Goal: Information Seeking & Learning: Learn about a topic

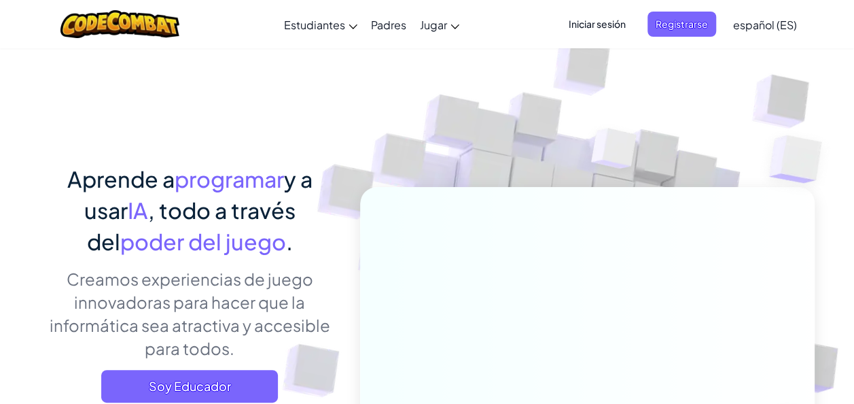
click at [587, 18] on span "Iniciar sesión" at bounding box center [597, 24] width 73 height 25
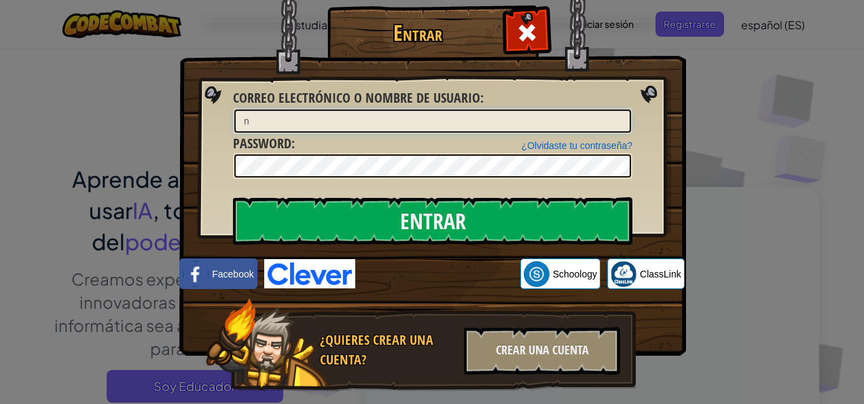
type input "nicolasgonzalezt@verbo.cl"
click at [238, 120] on input "nicolasgonzalezt@verbo.cl" at bounding box center [432, 120] width 397 height 23
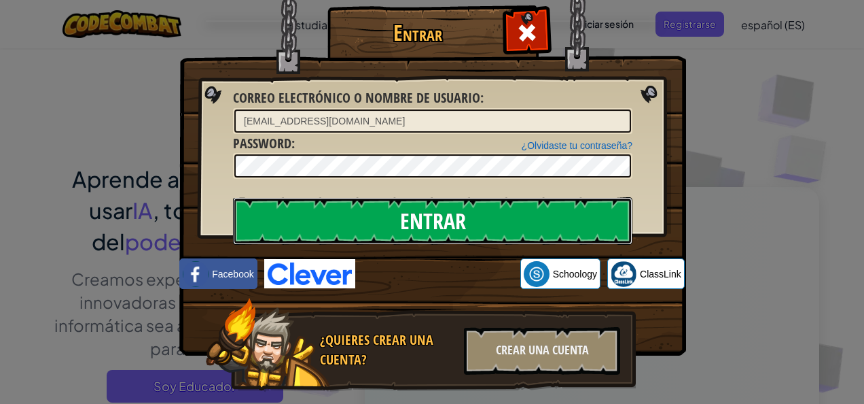
click at [505, 219] on input "Entrar" at bounding box center [432, 221] width 399 height 48
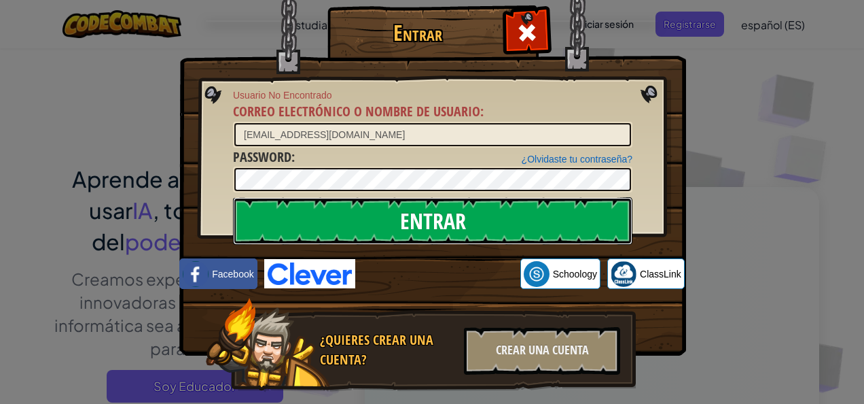
click at [504, 230] on input "Entrar" at bounding box center [432, 221] width 399 height 48
drag, startPoint x: 497, startPoint y: 213, endPoint x: 520, endPoint y: 150, distance: 67.3
click at [497, 214] on input "Entrar" at bounding box center [432, 221] width 399 height 48
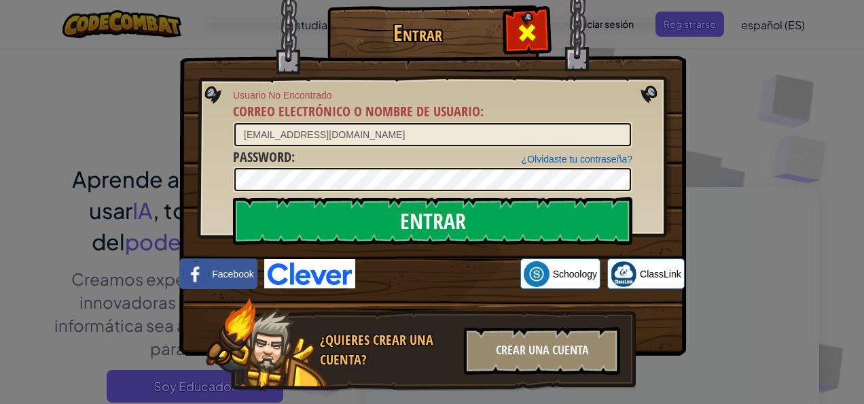
click at [535, 35] on div at bounding box center [526, 31] width 43 height 43
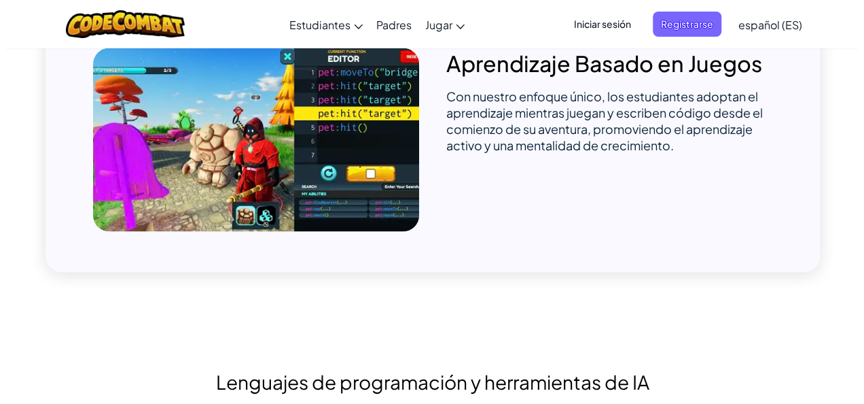
scroll to position [923, 0]
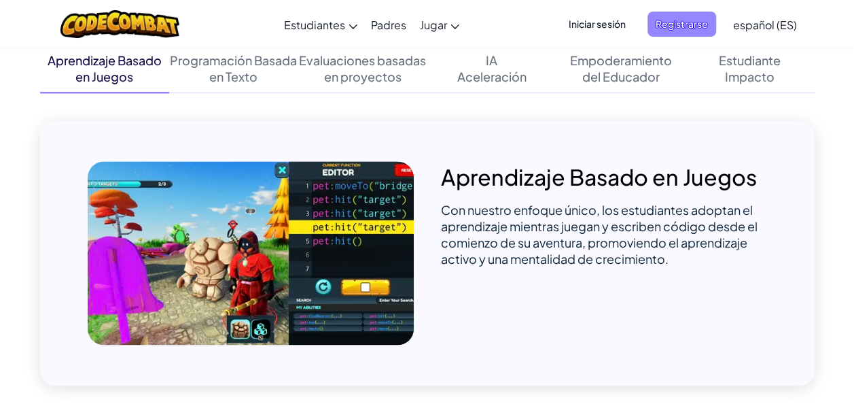
click at [698, 26] on span "Registrarse" at bounding box center [681, 24] width 69 height 25
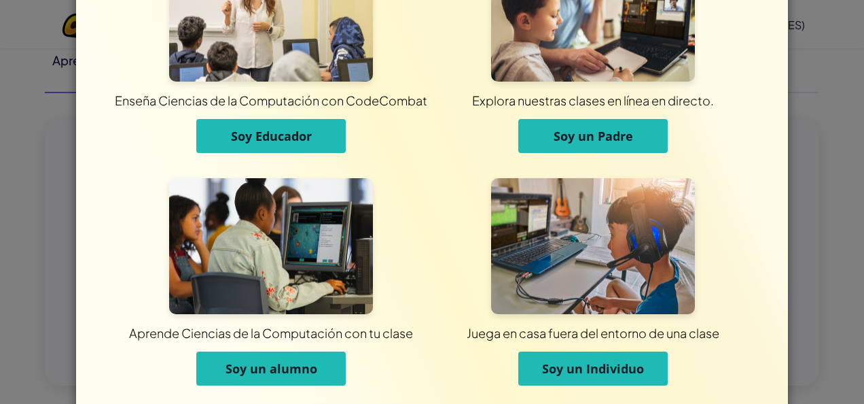
scroll to position [135, 0]
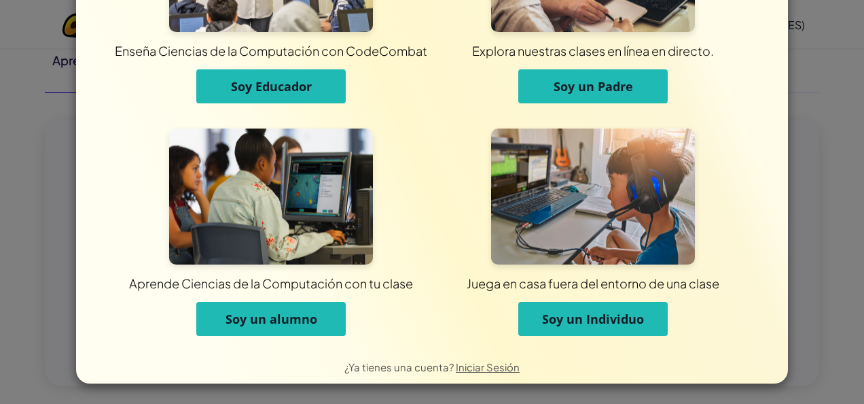
click at [249, 303] on button "Soy un alumno" at bounding box center [270, 319] width 149 height 34
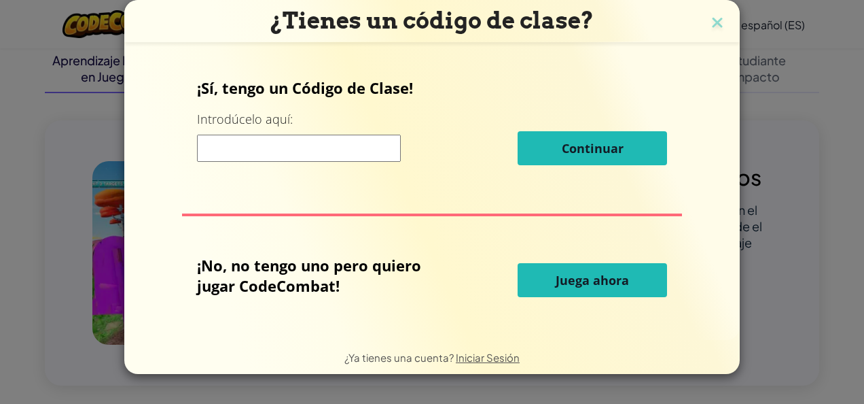
scroll to position [0, 0]
click at [274, 145] on input at bounding box center [299, 148] width 204 height 27
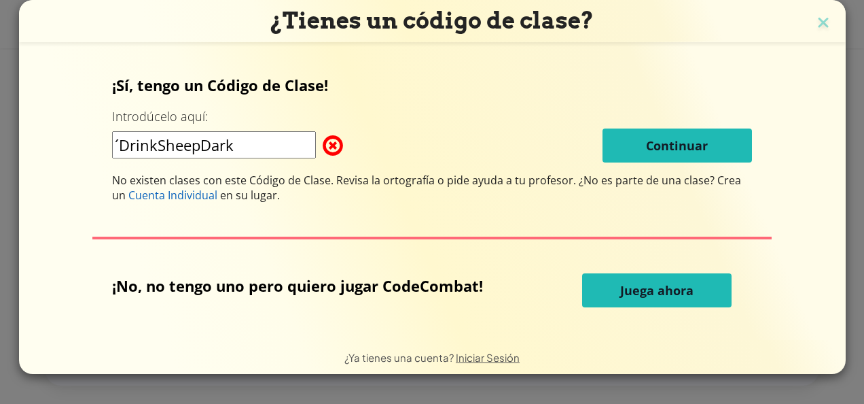
click at [120, 140] on input "´DrinkSheepDark" at bounding box center [214, 144] width 204 height 27
click at [124, 142] on input "´DrinkSheepDark" at bounding box center [214, 144] width 204 height 27
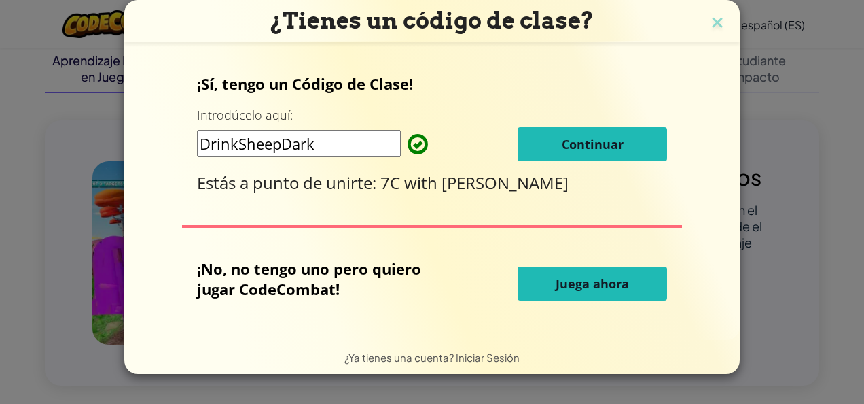
type input "DrinkSheepDark"
click at [558, 139] on button "Continuar" at bounding box center [592, 144] width 149 height 34
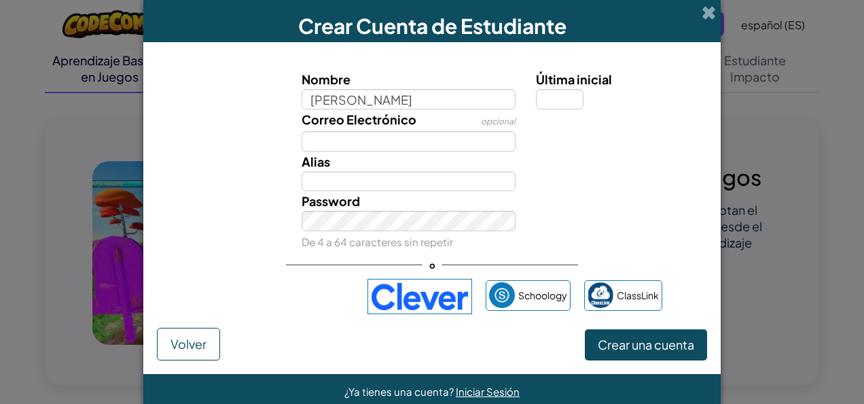
type input "Nicolas Gonzalez"
click at [558, 101] on input "Última inicial" at bounding box center [560, 99] width 48 height 20
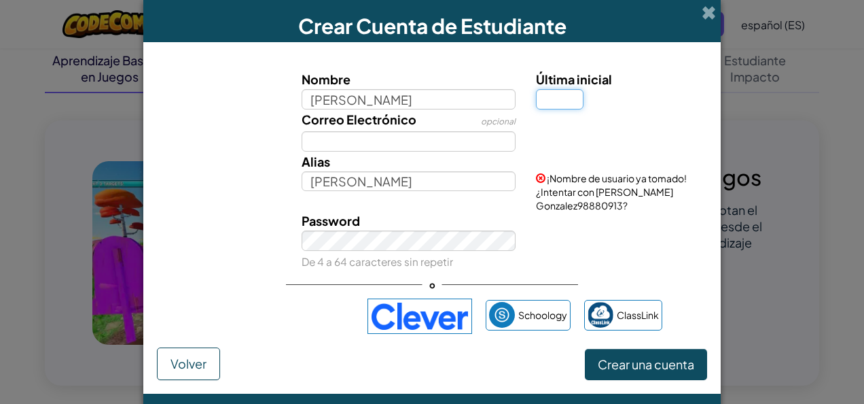
type input "t"
type input "T"
type input "[PERSON_NAME]"
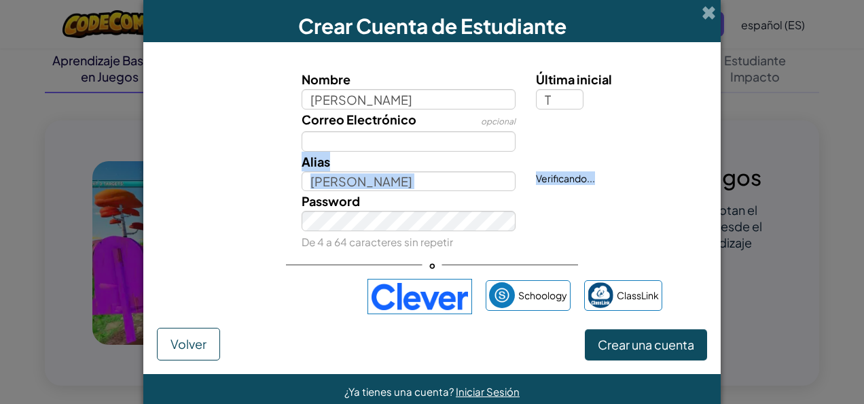
drag, startPoint x: 578, startPoint y: 125, endPoint x: 599, endPoint y: 178, distance: 57.0
click at [599, 178] on div "Nombre Nicolas Gonzalez Última inicial T Correo Electrónico opcional Alias Nico…" at bounding box center [432, 159] width 544 height 181
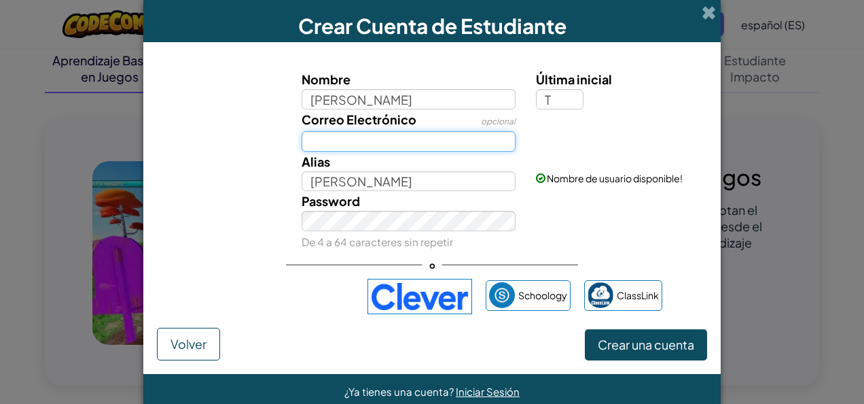
click at [441, 144] on input "Correo Electrónico" at bounding box center [409, 141] width 215 height 20
type input "nicolasgonzalezt@verbo.cl"
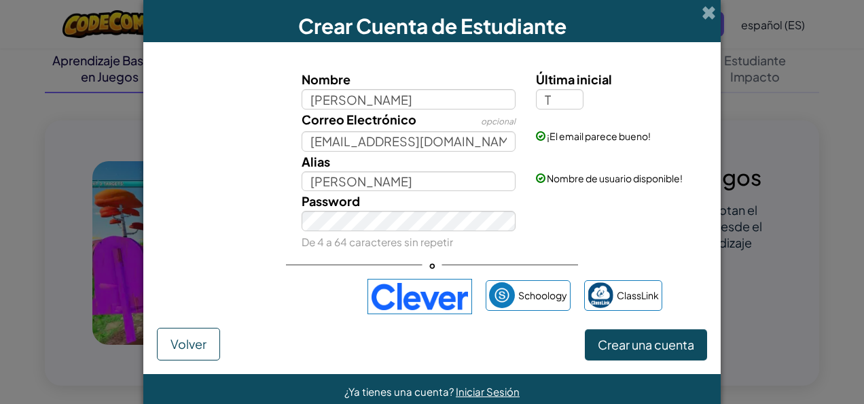
click at [535, 241] on div "Password De 4 a 64 caracteres sin repetir" at bounding box center [432, 221] width 564 height 60
click at [569, 224] on div "Password De 4 a 64 caracteres sin repetir" at bounding box center [432, 221] width 564 height 60
click at [565, 226] on div "Password De 4 a 64 caracteres sin repetir" at bounding box center [432, 221] width 564 height 60
click at [556, 270] on div "Nombre Nicolas Gonzalez Última inicial T Correo Electrónico opcional nicolasgon…" at bounding box center [432, 192] width 550 height 272
click at [650, 348] on span "Crear una cuenta" at bounding box center [646, 344] width 96 height 16
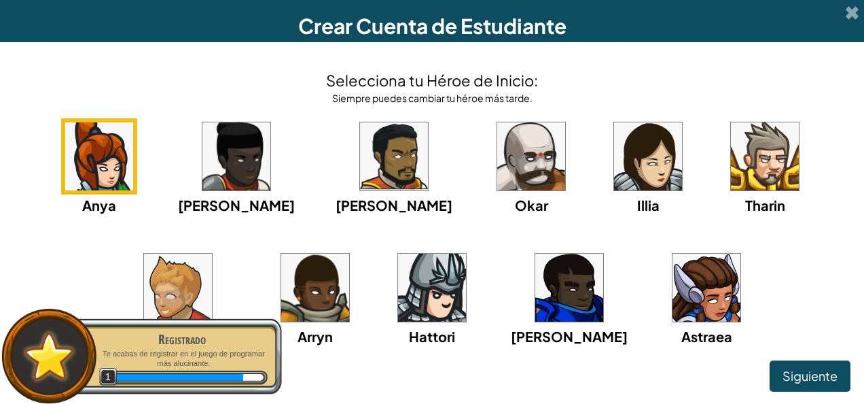
click at [330, 374] on div "Siguiente" at bounding box center [432, 375] width 837 height 31
click at [156, 307] on div "Anya Ida Alejandro Okar Illia Tharin Ned Arryn Hattori Gordon Astraea" at bounding box center [432, 249] width 837 height 262
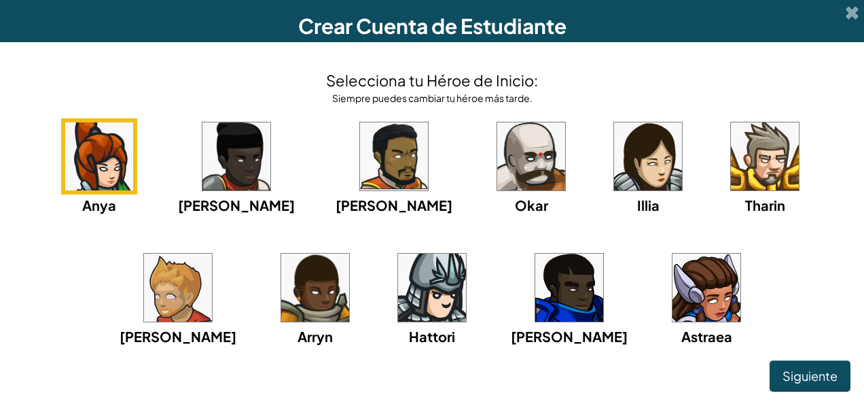
click at [212, 253] on img at bounding box center [178, 287] width 68 height 68
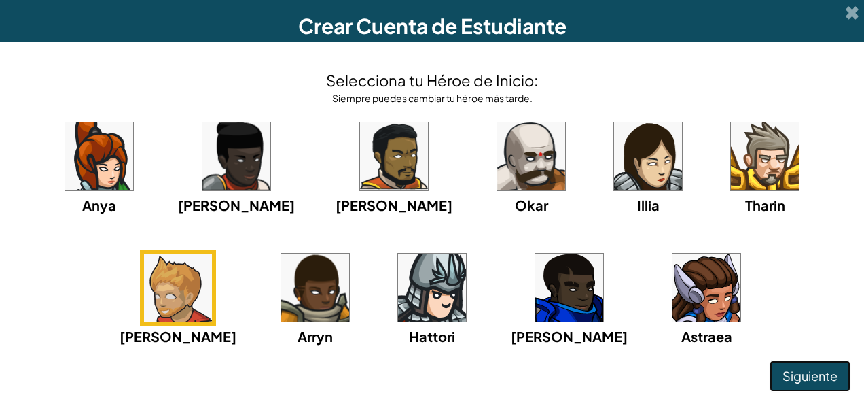
click at [792, 379] on span "Siguiente" at bounding box center [810, 376] width 55 height 16
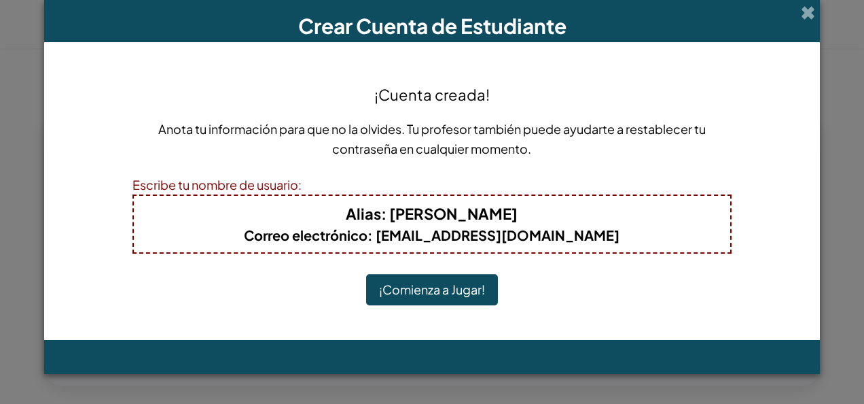
click at [469, 291] on button "¡Comienza a Jugar!" at bounding box center [432, 289] width 132 height 31
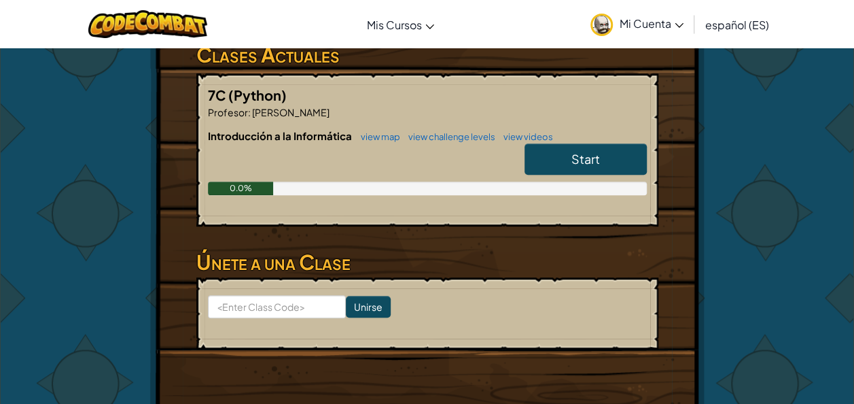
scroll to position [283, 0]
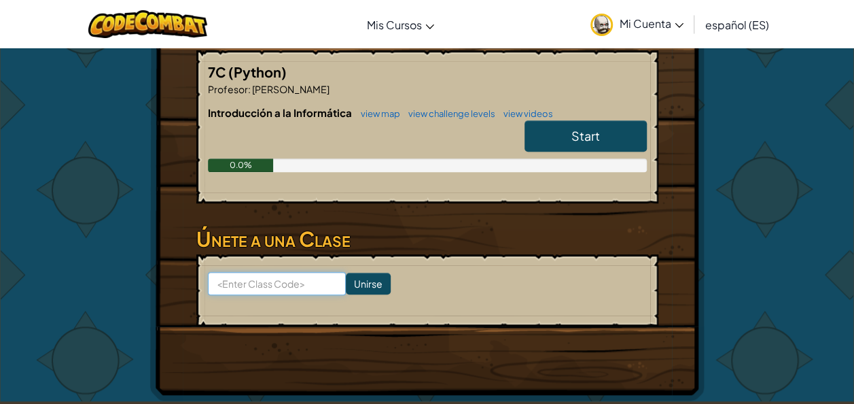
click at [277, 272] on input at bounding box center [277, 283] width 138 height 23
type input "d"
type input "DrinkSheepDark"
drag, startPoint x: 357, startPoint y: 258, endPoint x: 341, endPoint y: 260, distance: 16.4
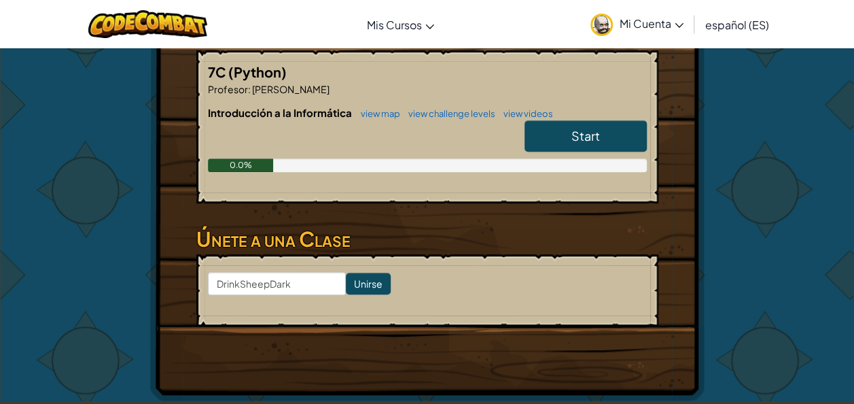
drag, startPoint x: 341, startPoint y: 260, endPoint x: 319, endPoint y: 284, distance: 32.7
click at [318, 285] on form "DrinkSheepDark Unirse" at bounding box center [427, 290] width 462 height 72
click at [353, 272] on input "Unirse" at bounding box center [368, 283] width 45 height 22
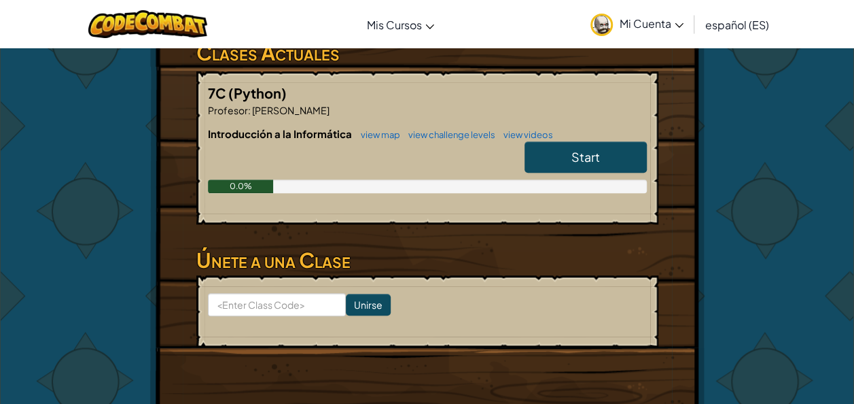
scroll to position [272, 0]
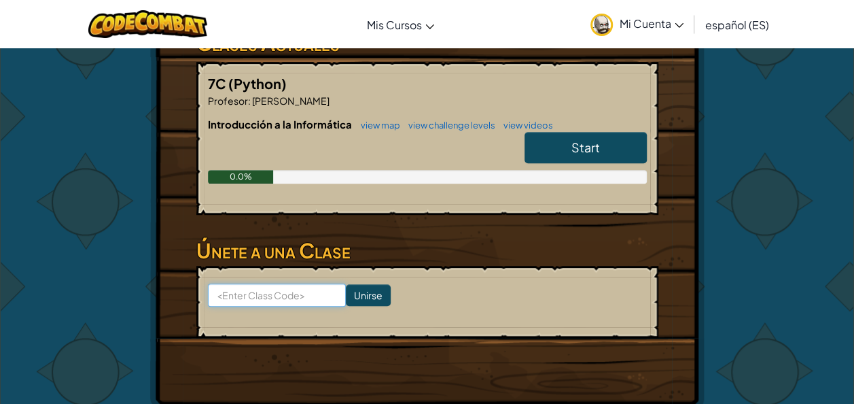
click at [274, 283] on input at bounding box center [277, 294] width 138 height 23
type input "DrinkSheepDark"
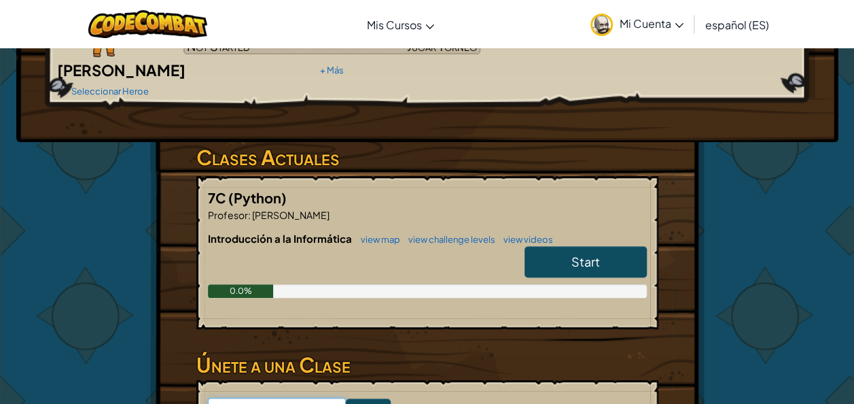
scroll to position [136, 0]
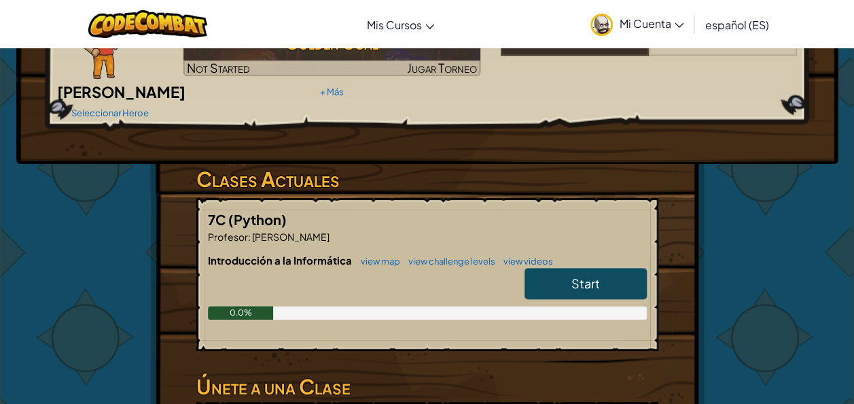
click at [591, 275] on span "Start" at bounding box center [585, 283] width 29 height 16
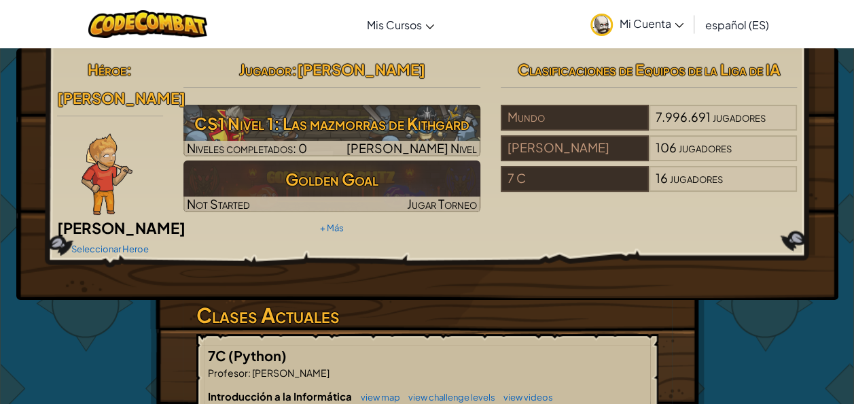
select select "es-ES"
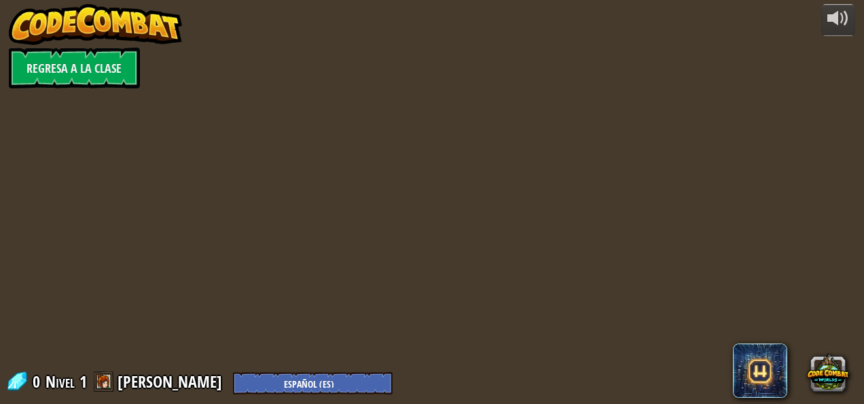
select select "es-ES"
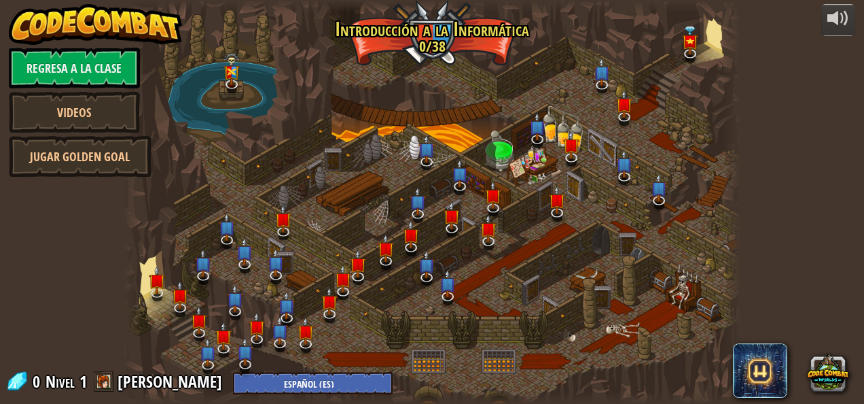
select select "es-ES"
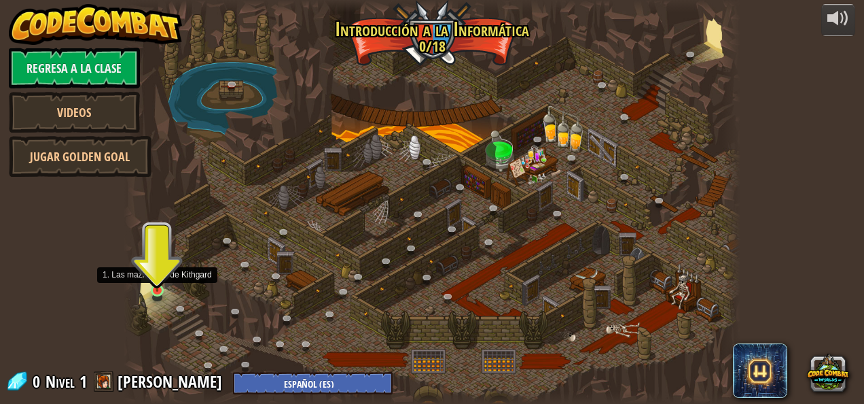
click at [158, 289] on img at bounding box center [157, 275] width 14 height 32
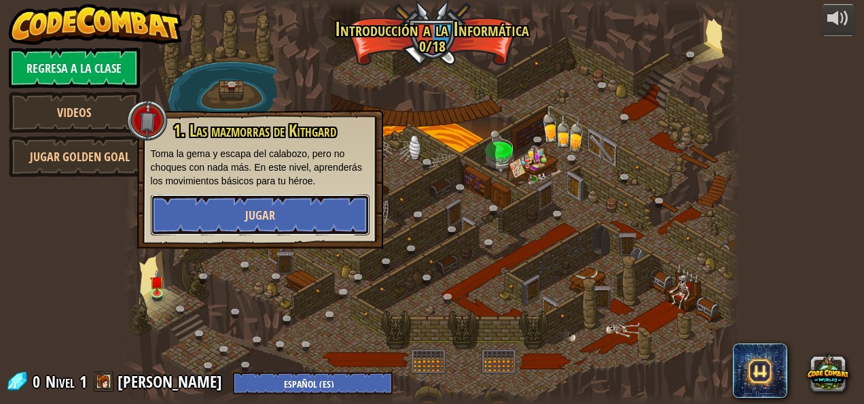
click at [272, 221] on span "Jugar" at bounding box center [260, 215] width 30 height 17
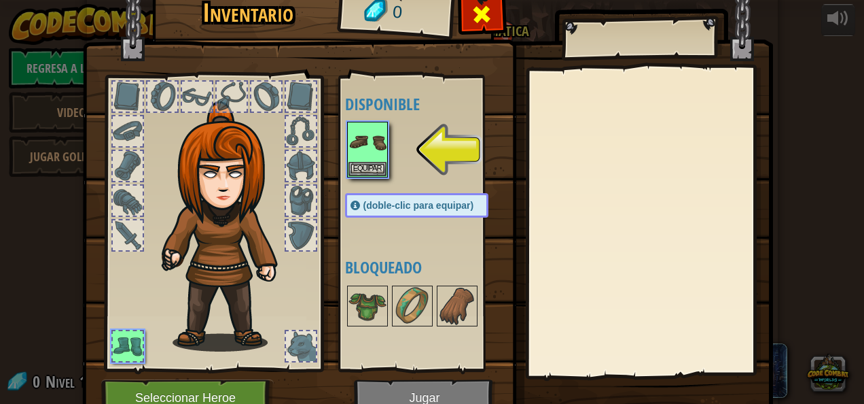
click at [480, 14] on span at bounding box center [482, 14] width 22 height 22
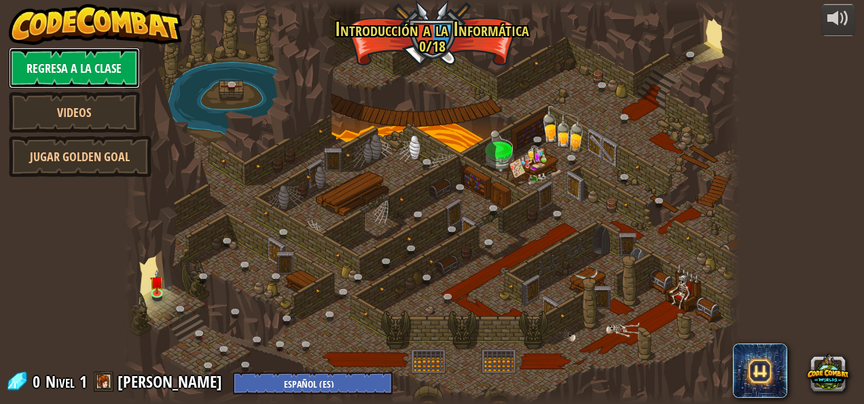
click at [41, 71] on link "Regresa a la clase" at bounding box center [74, 68] width 131 height 41
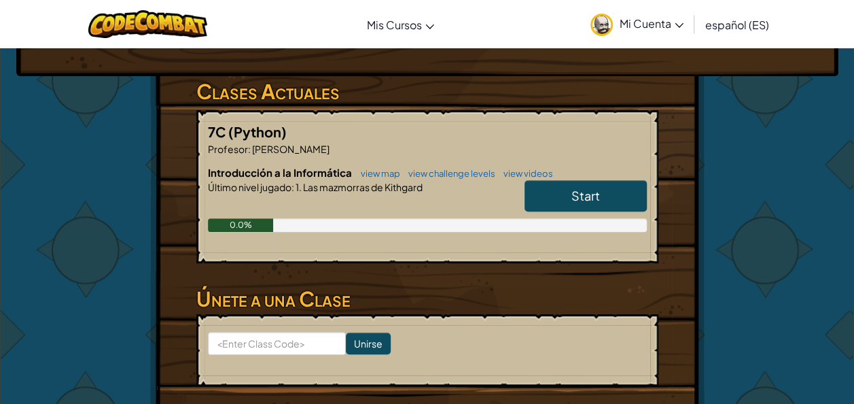
scroll to position [272, 0]
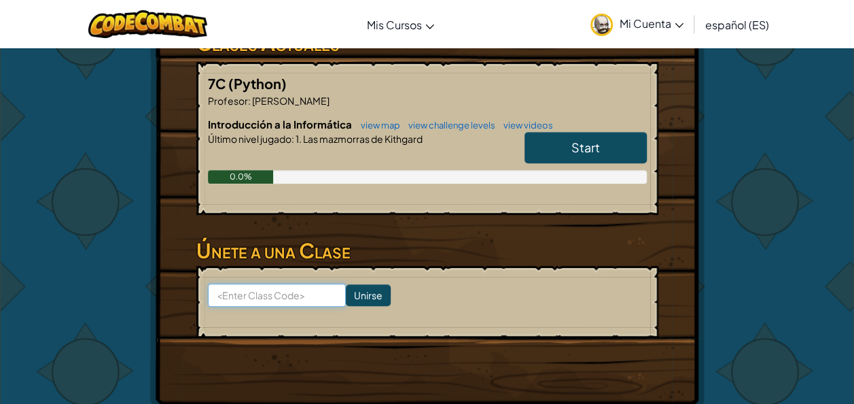
click at [321, 287] on form "Unirse" at bounding box center [427, 302] width 462 height 72
type input "DrinkSheepDark"
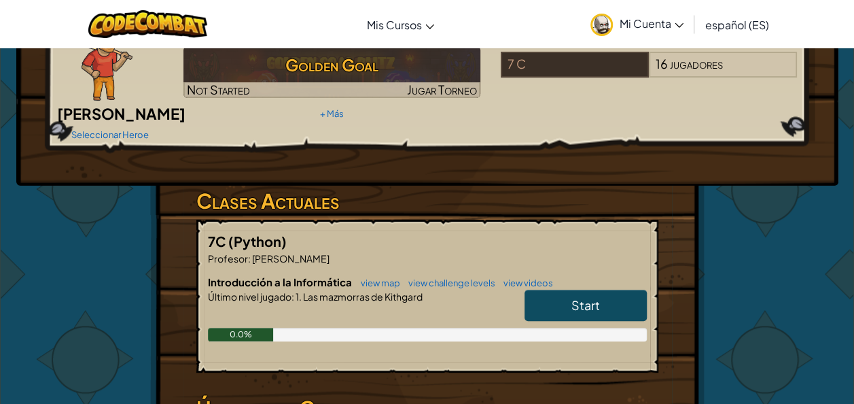
scroll to position [136, 0]
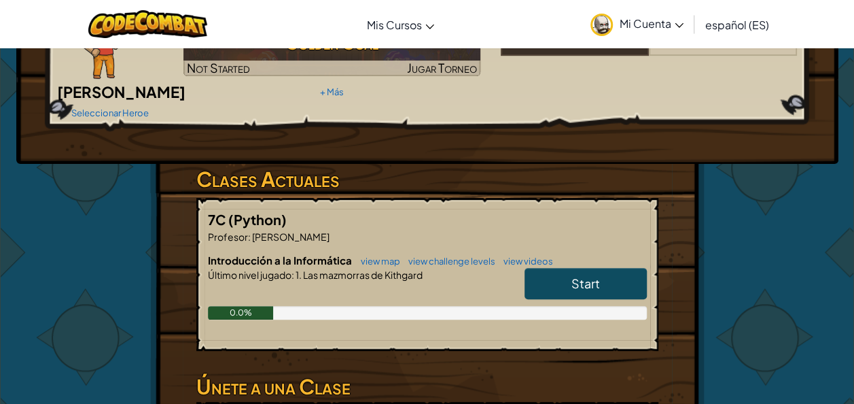
click at [594, 275] on span "Start" at bounding box center [585, 283] width 29 height 16
select select "es-ES"
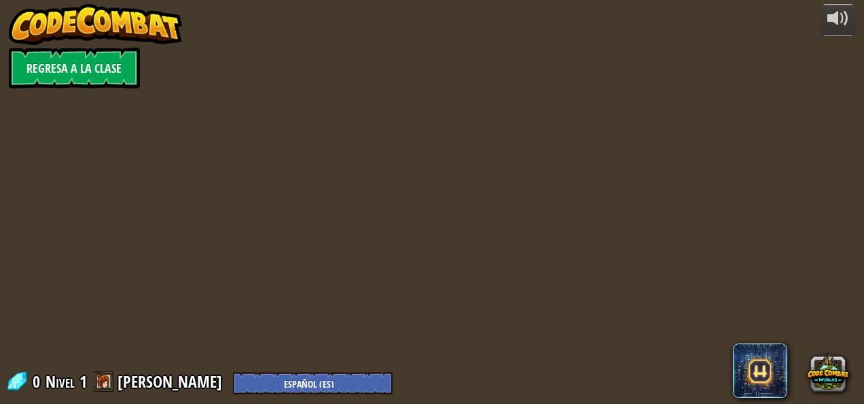
select select "es-ES"
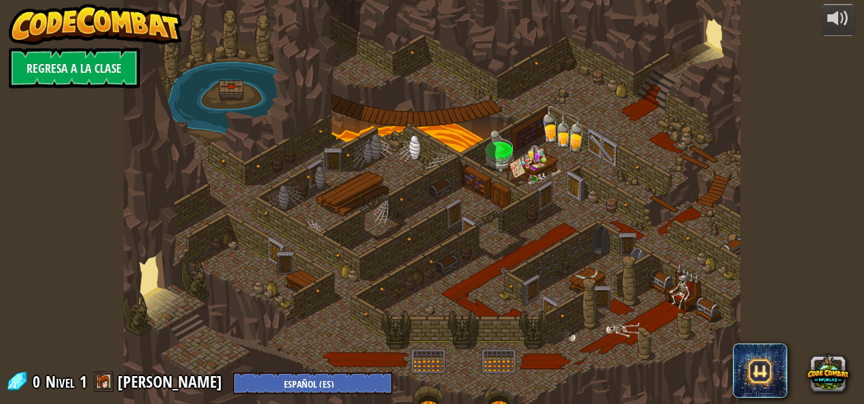
select select "es-ES"
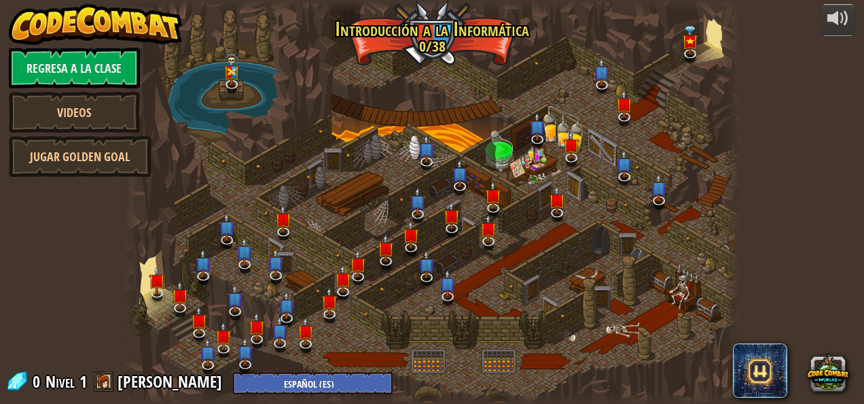
select select "es-ES"
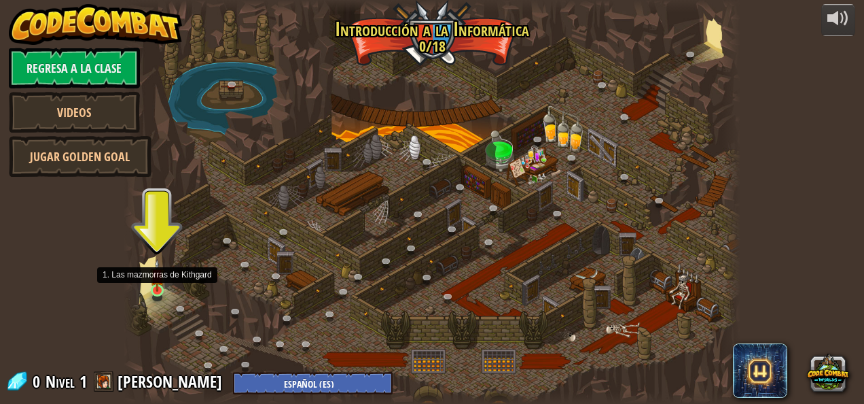
click at [162, 284] on img at bounding box center [157, 275] width 14 height 32
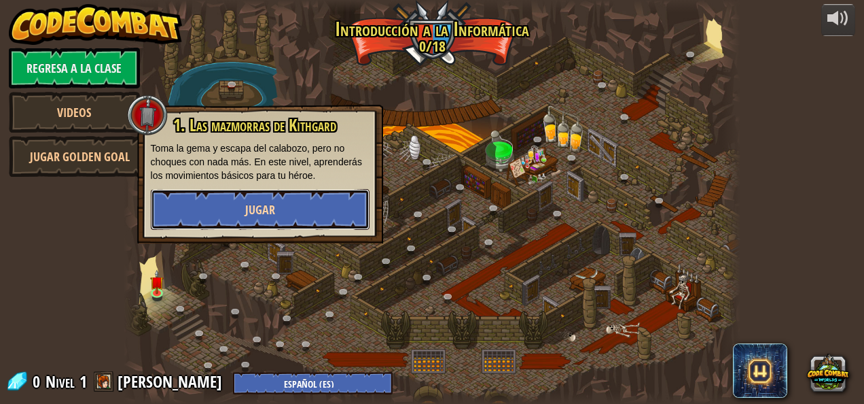
click at [224, 205] on button "Jugar" at bounding box center [260, 209] width 219 height 41
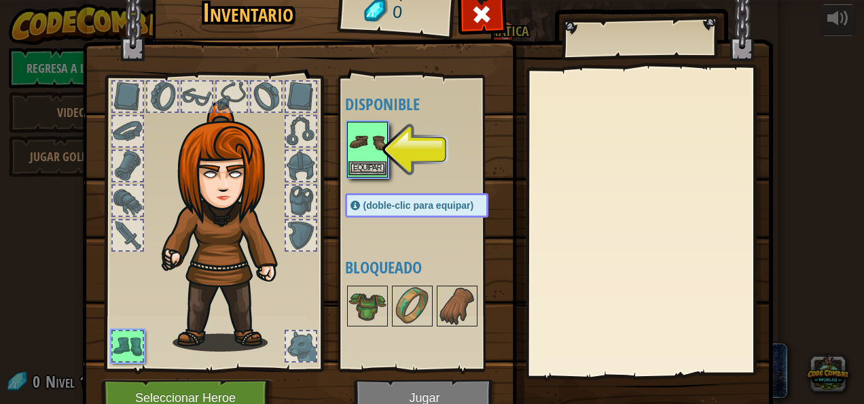
click at [357, 159] on img at bounding box center [368, 142] width 38 height 38
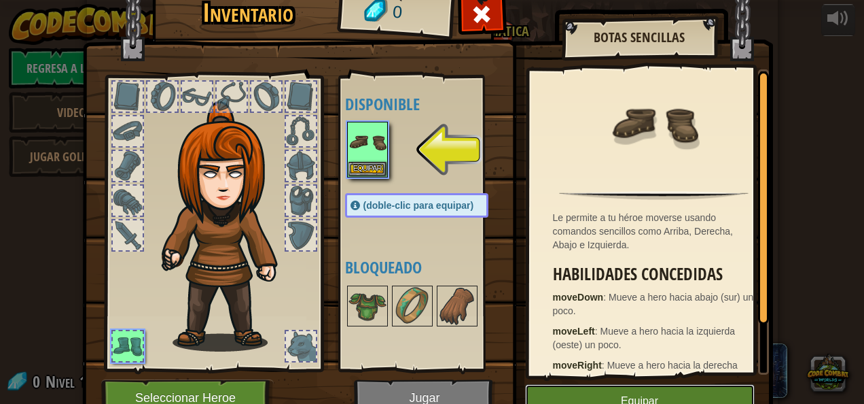
click at [703, 391] on button "Equipar" at bounding box center [640, 401] width 230 height 34
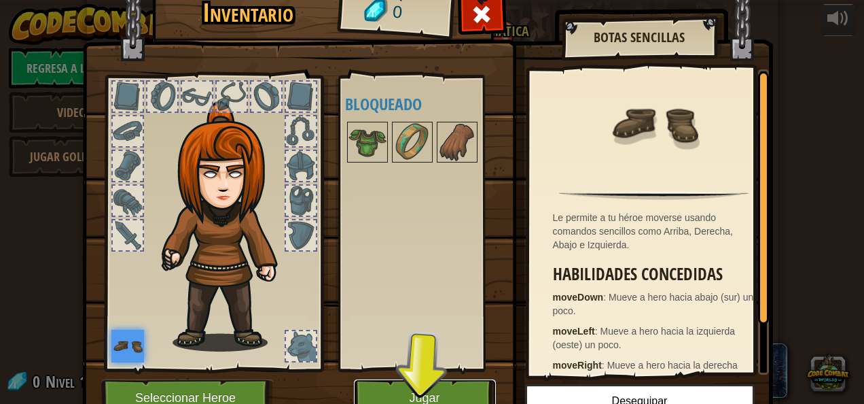
drag, startPoint x: 462, startPoint y: 385, endPoint x: 459, endPoint y: 362, distance: 22.6
click at [463, 376] on div "Inventario 0 Disponible Equipar (doble-clic para equipar) Bloqueado Botas Senci…" at bounding box center [432, 207] width 691 height 448
click at [469, 395] on button "Jugar" at bounding box center [425, 397] width 142 height 37
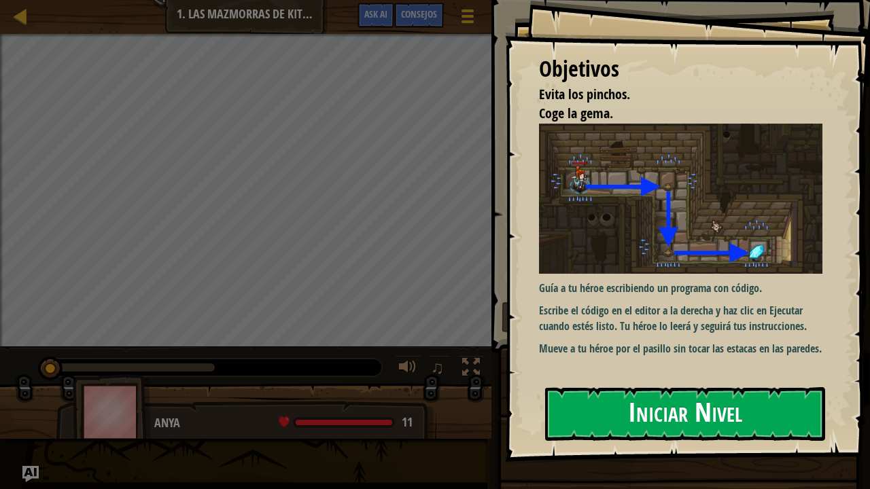
drag, startPoint x: 720, startPoint y: 450, endPoint x: 724, endPoint y: 436, distance: 14.2
click at [724, 403] on div "Objetivos Evita los pinchos. Coge la gema. Guía a tu héroe escribiendo un progr…" at bounding box center [687, 231] width 365 height 462
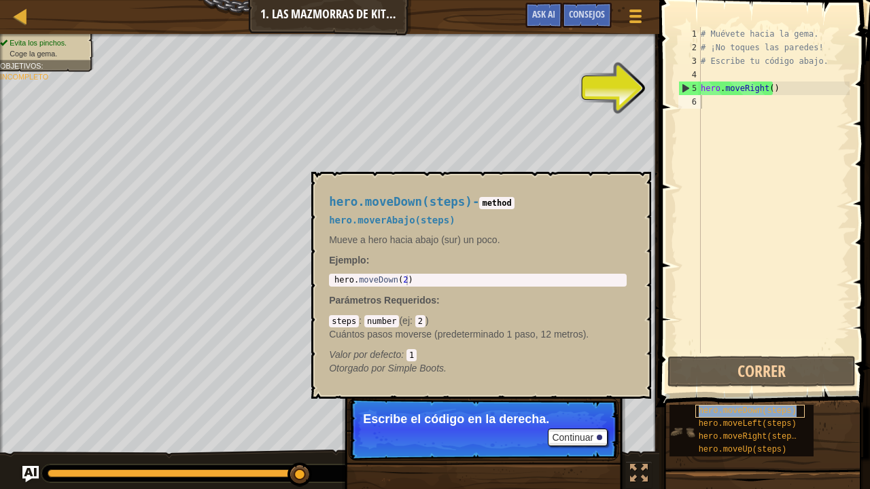
click at [713, 403] on span "hero.moveDown(steps)" at bounding box center [747, 411] width 98 height 10
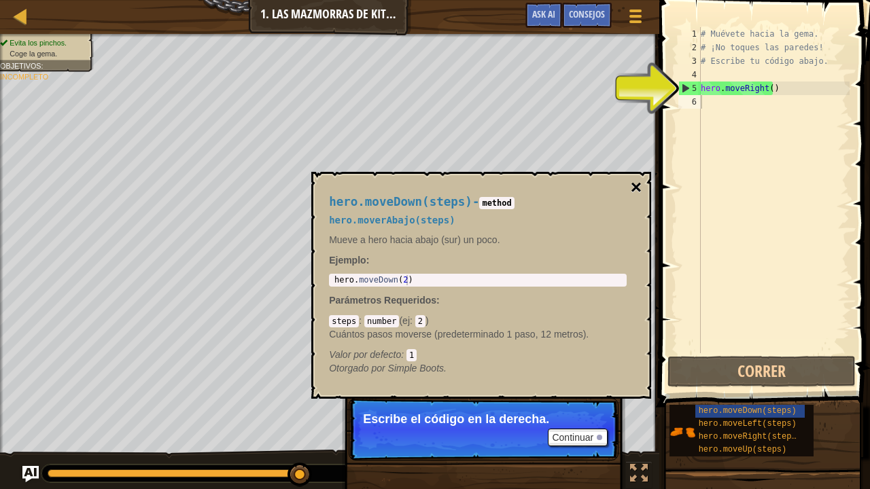
click at [639, 188] on button "×" at bounding box center [635, 187] width 11 height 19
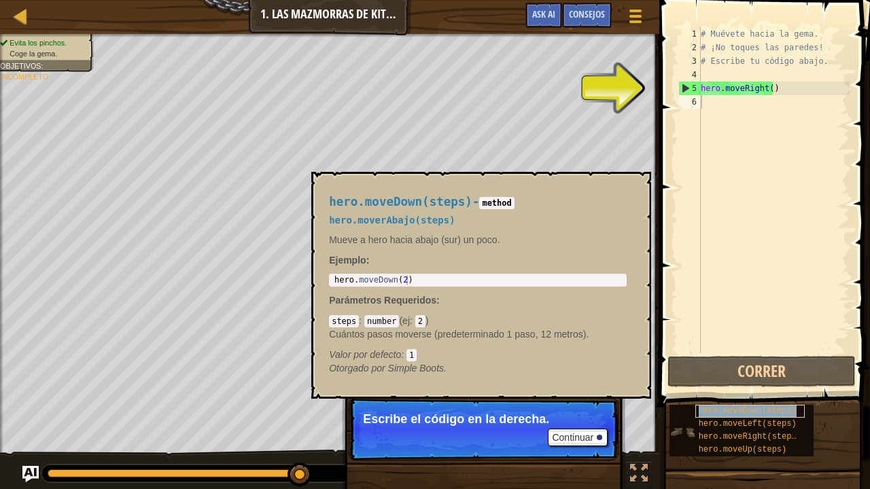
click at [719, 403] on span "hero.moveDown(steps)" at bounding box center [747, 411] width 98 height 10
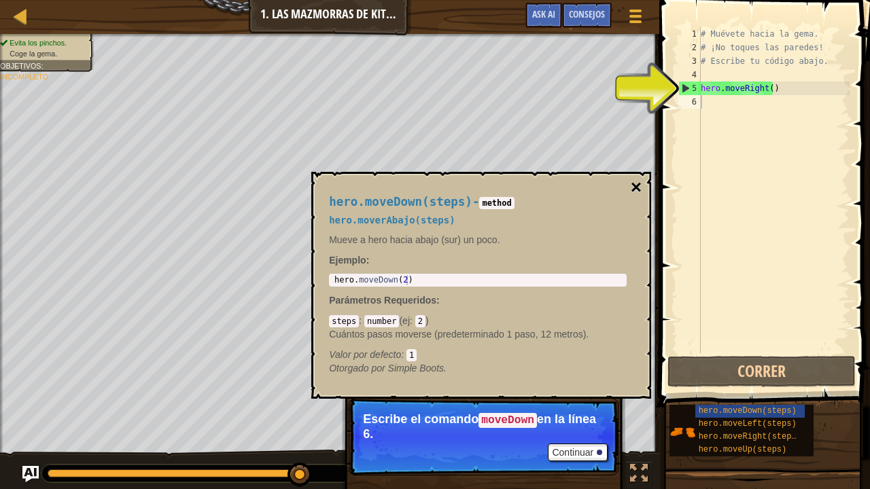
click at [639, 190] on button "×" at bounding box center [635, 187] width 11 height 19
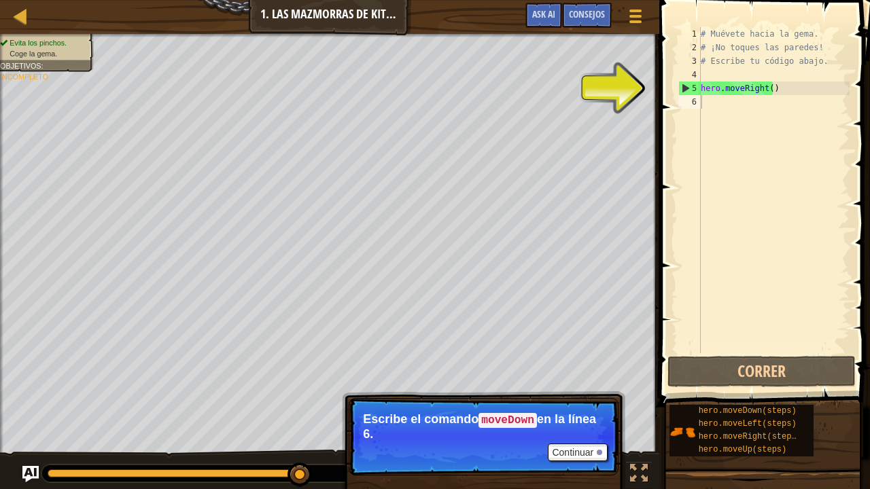
type textarea "hero.moveRight()"
click at [796, 92] on div "# Muévete hacia la gema. # ¡No toques las paredes! # Escribe tu código abajo. h…" at bounding box center [774, 203] width 152 height 353
click at [700, 102] on div "# Muévete hacia la gema. # ¡No toques las paredes! # Escribe tu código abajo. h…" at bounding box center [774, 203] width 152 height 353
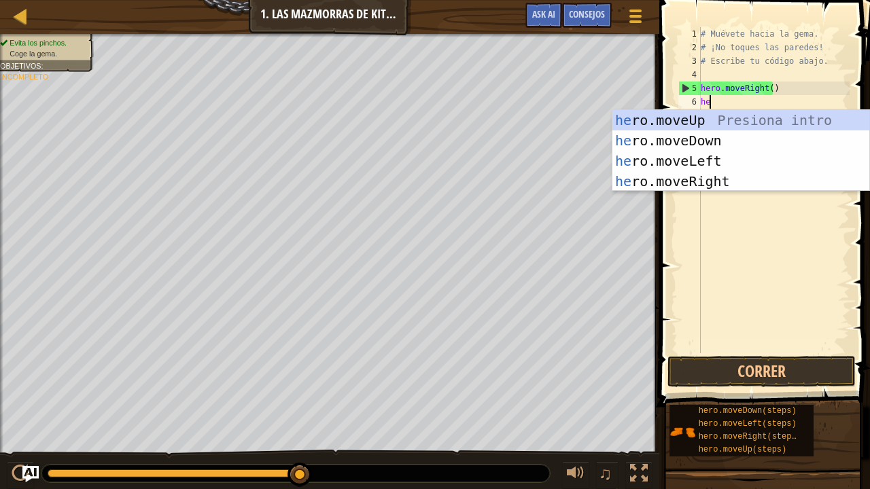
type textarea "her"
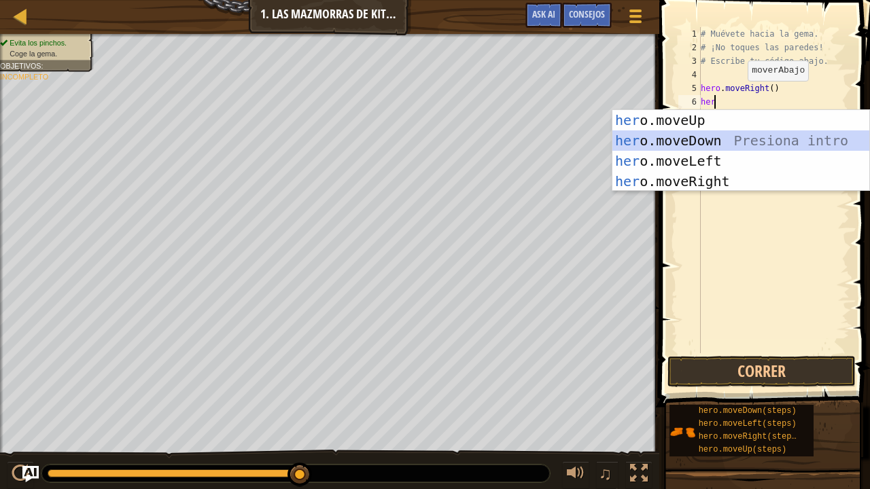
click at [686, 139] on div "her o.moveUp Presiona intro her o.moveDown Presiona intro her o.moveLeft Presio…" at bounding box center [740, 171] width 257 height 122
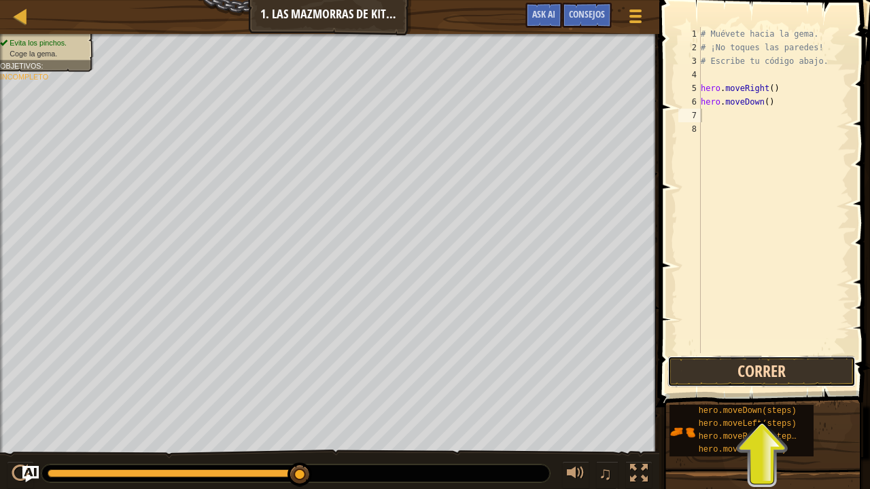
click at [728, 363] on button "Correr" at bounding box center [761, 371] width 188 height 31
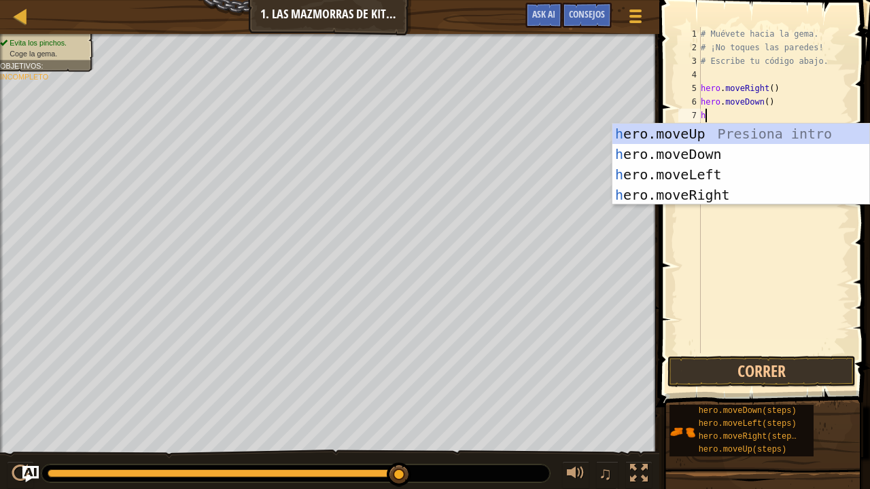
type textarea "he"
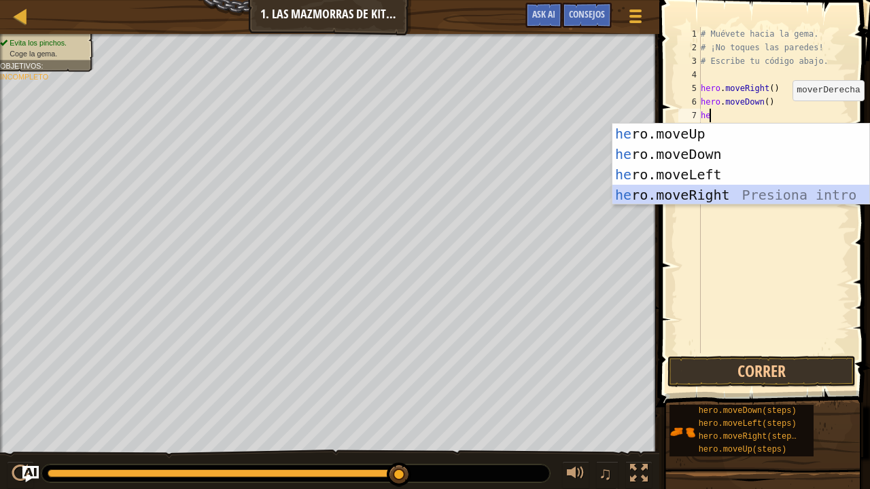
click at [798, 197] on div "he ro.moveUp Presiona intro he ro.moveDown Presiona intro he ro.moveLeft Presio…" at bounding box center [740, 185] width 257 height 122
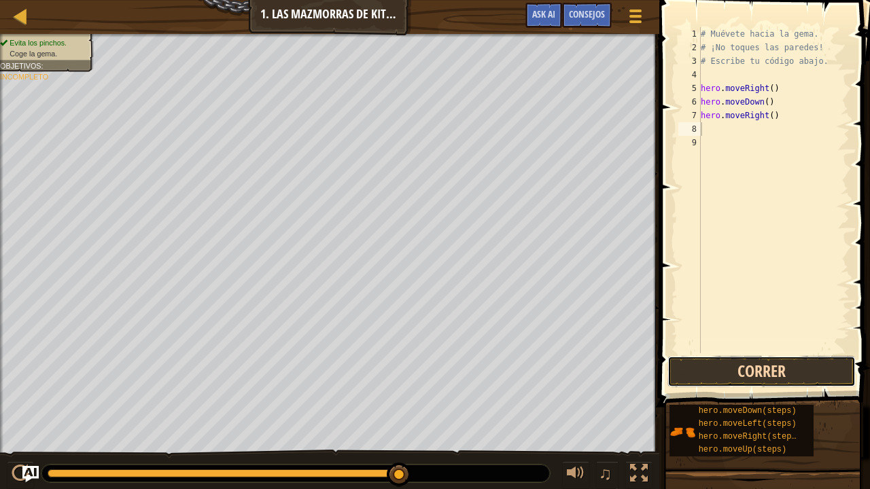
click at [766, 368] on button "Correr" at bounding box center [761, 371] width 188 height 31
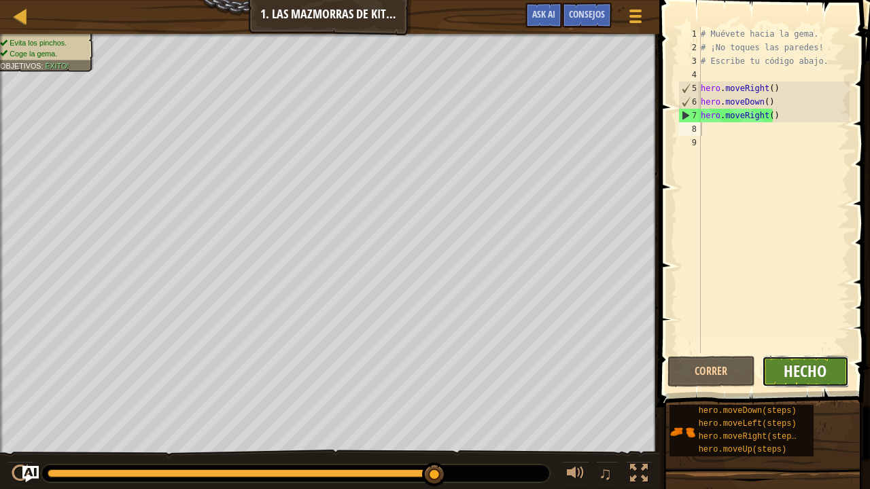
click at [789, 378] on span "Hecho" at bounding box center [804, 371] width 43 height 22
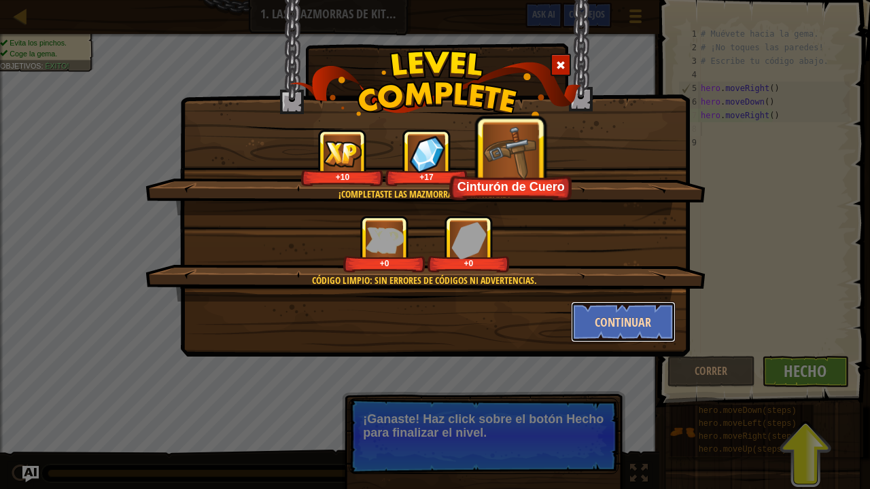
click at [625, 323] on button "Continuar" at bounding box center [623, 322] width 105 height 41
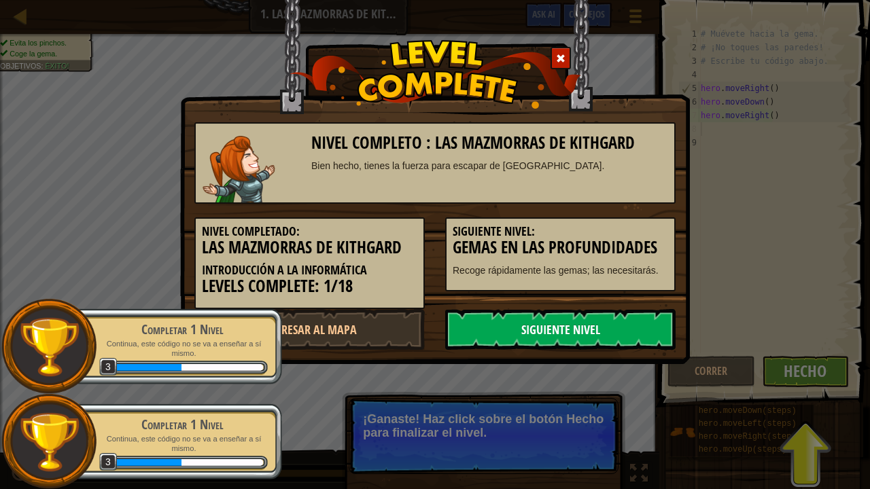
click at [609, 334] on link "Siguiente nivel" at bounding box center [560, 329] width 230 height 41
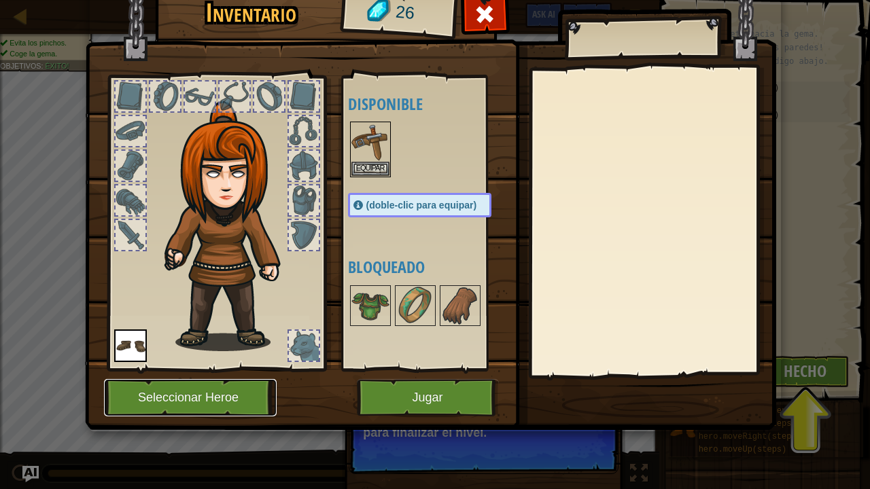
click at [179, 401] on button "Seleccionar Heroe" at bounding box center [190, 397] width 173 height 37
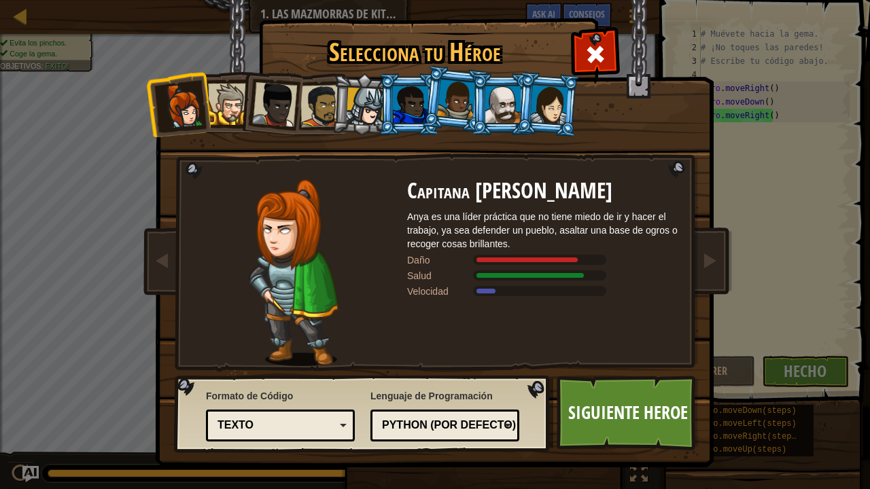
click at [497, 113] on div at bounding box center [502, 104] width 35 height 37
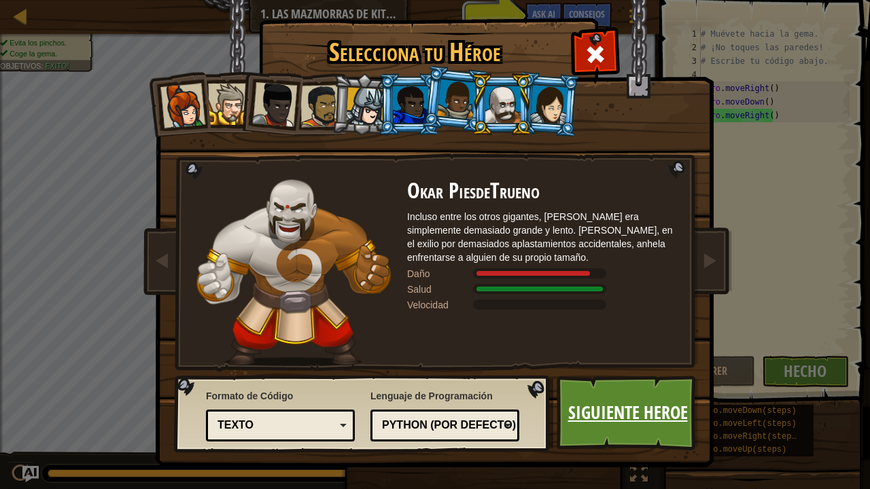
click at [597, 393] on link "Siguiente Heroe" at bounding box center [627, 413] width 142 height 75
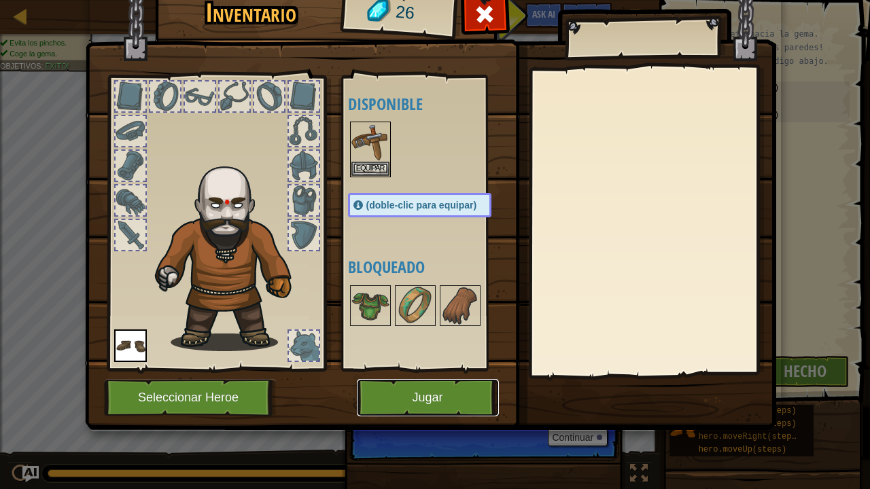
click at [446, 402] on button "Jugar" at bounding box center [428, 397] width 142 height 37
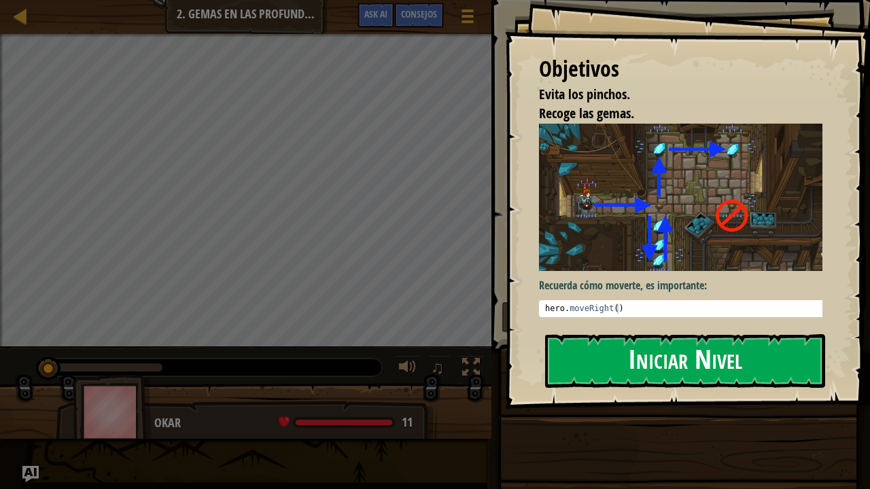
click at [591, 359] on button "Iniciar Nivel" at bounding box center [685, 361] width 280 height 54
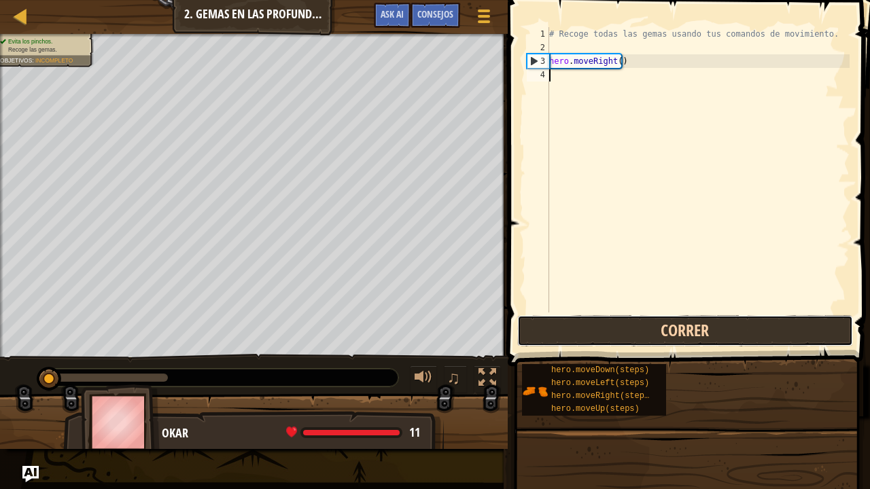
click at [628, 330] on button "Correr" at bounding box center [685, 330] width 336 height 31
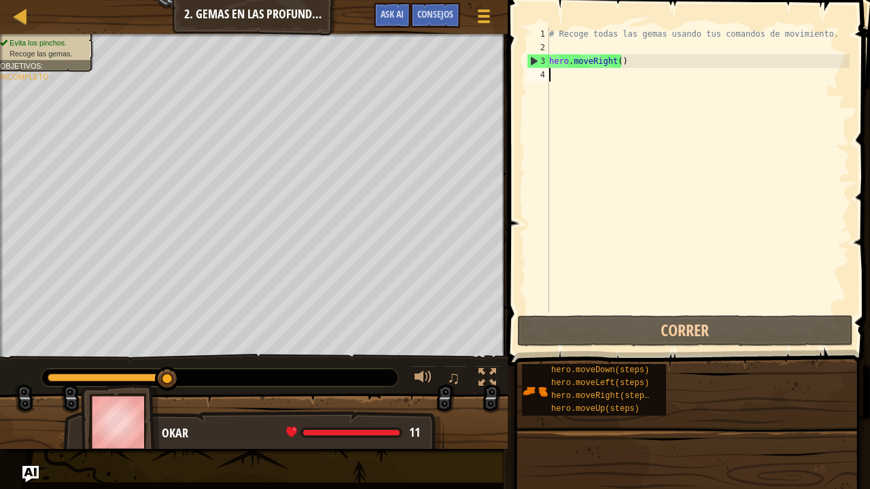
type textarea "h"
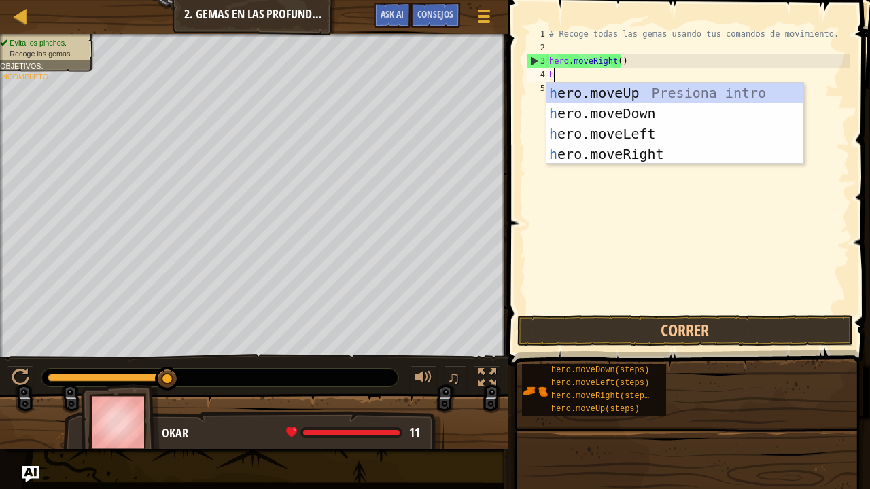
scroll to position [6, 0]
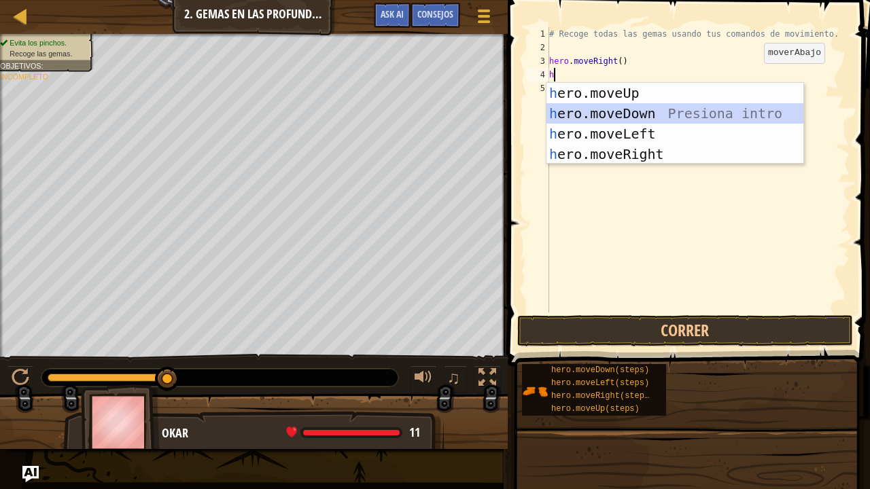
click at [762, 117] on div "h ero.moveUp Presiona intro h ero.moveDown Presiona intro h ero.moveLeft Presio…" at bounding box center [674, 144] width 257 height 122
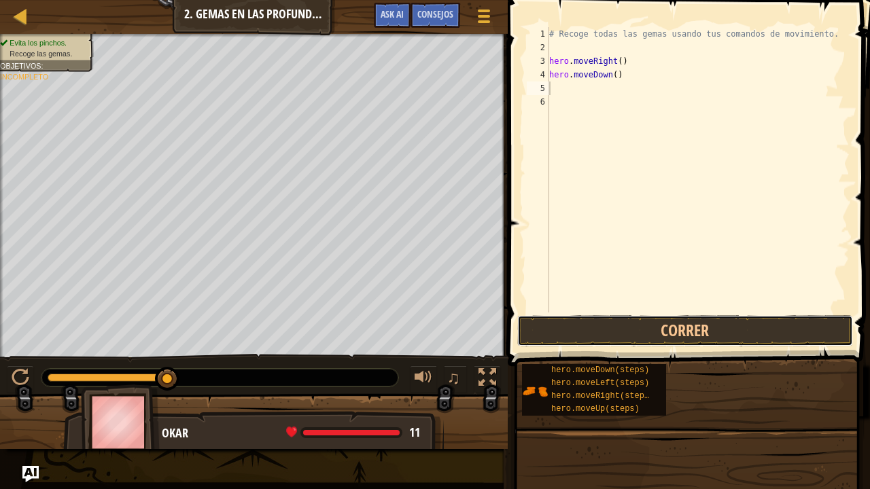
drag, startPoint x: 676, startPoint y: 328, endPoint x: 660, endPoint y: 287, distance: 44.3
click at [665, 310] on div "1 2 3 4 5 6 # Recoge todas las gemas usando tus comandos de movimiento. hero . …" at bounding box center [686, 210] width 366 height 406
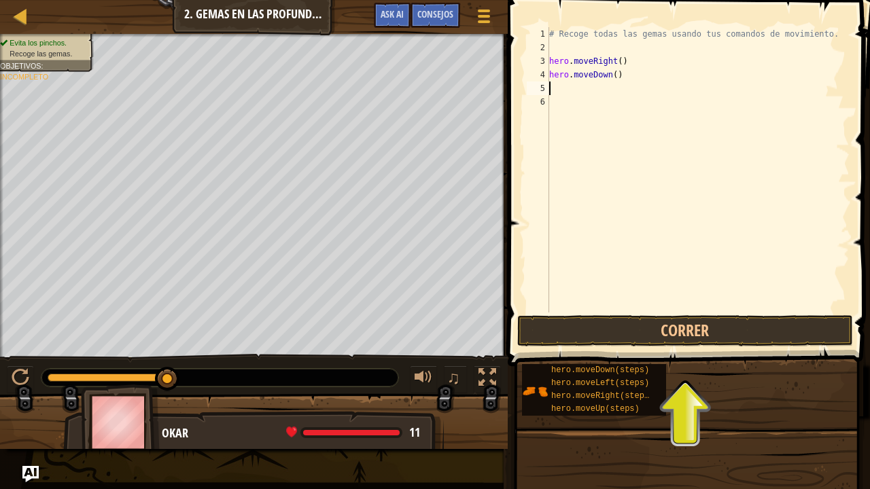
type textarea "h"
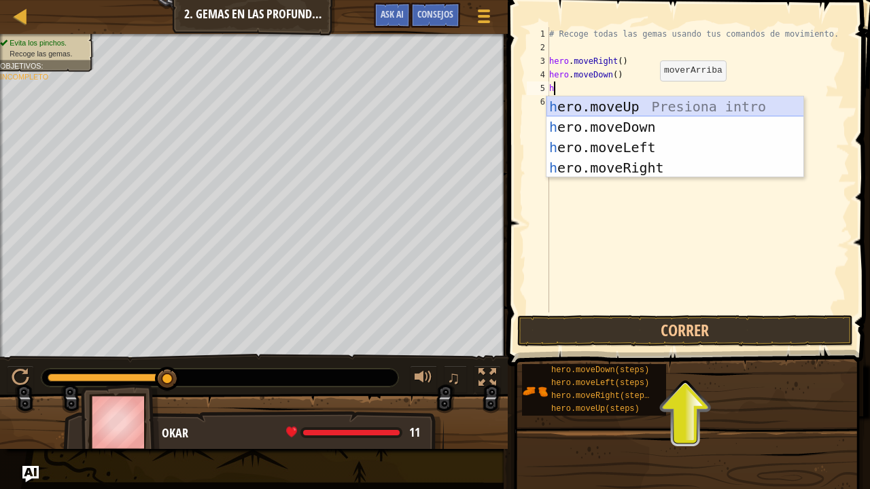
click at [650, 109] on div "h ero.moveUp Presiona intro h ero.moveDown Presiona intro h ero.moveLeft Presio…" at bounding box center [674, 157] width 257 height 122
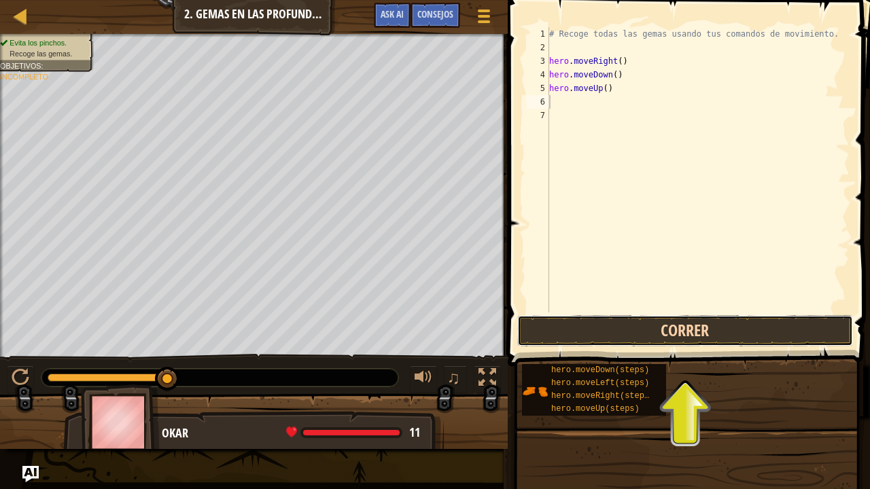
click at [743, 337] on button "Correr" at bounding box center [685, 330] width 336 height 31
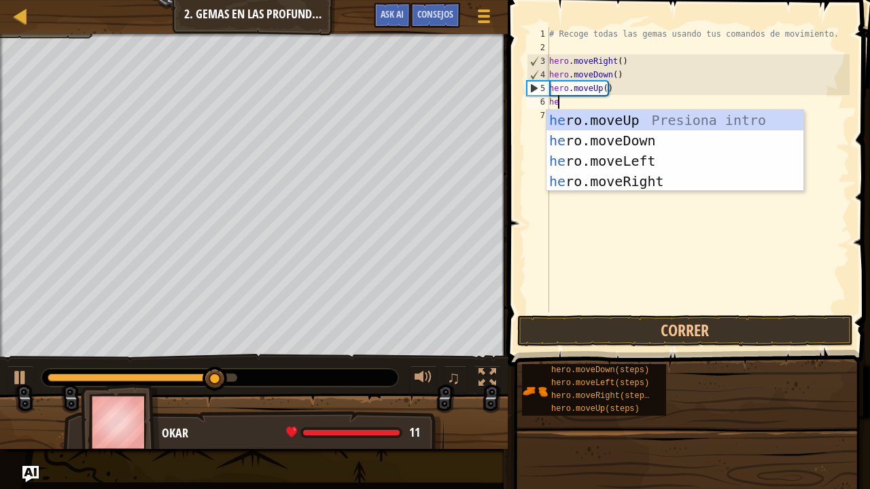
type textarea "her"
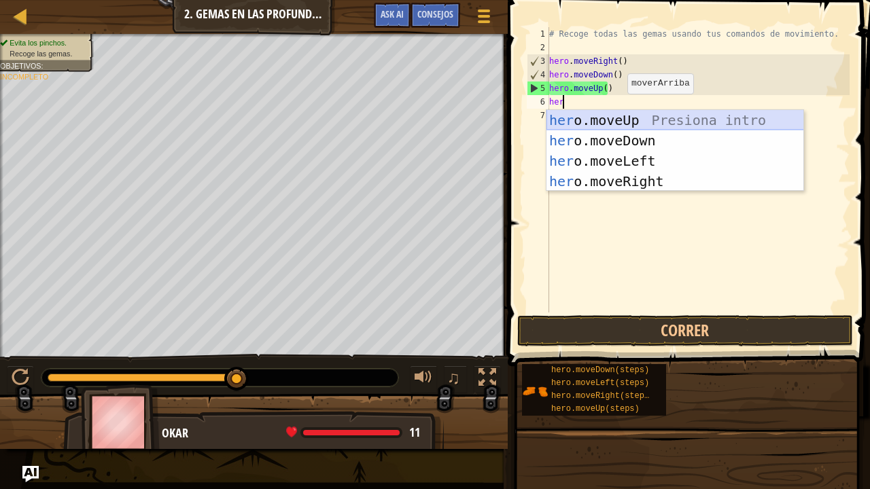
click at [618, 118] on div "her o.moveUp Presiona intro her o.moveDown Presiona intro her o.moveLeft Presio…" at bounding box center [674, 171] width 257 height 122
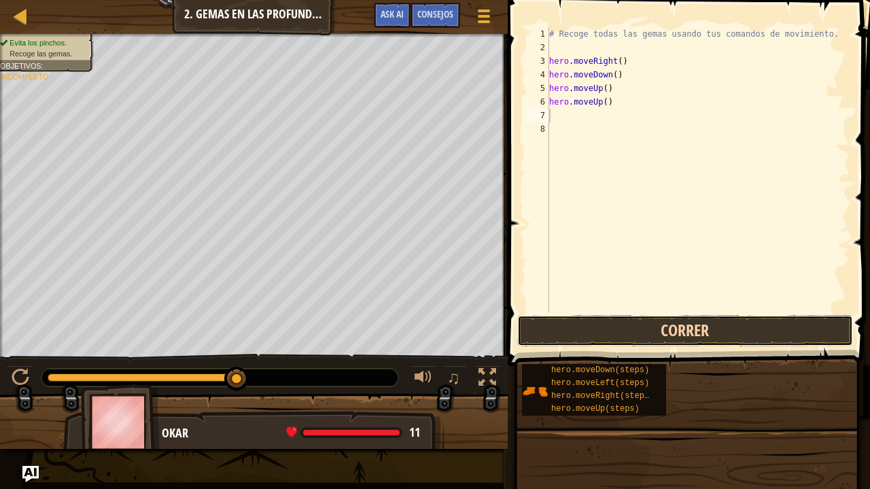
click at [709, 328] on button "Correr" at bounding box center [685, 330] width 336 height 31
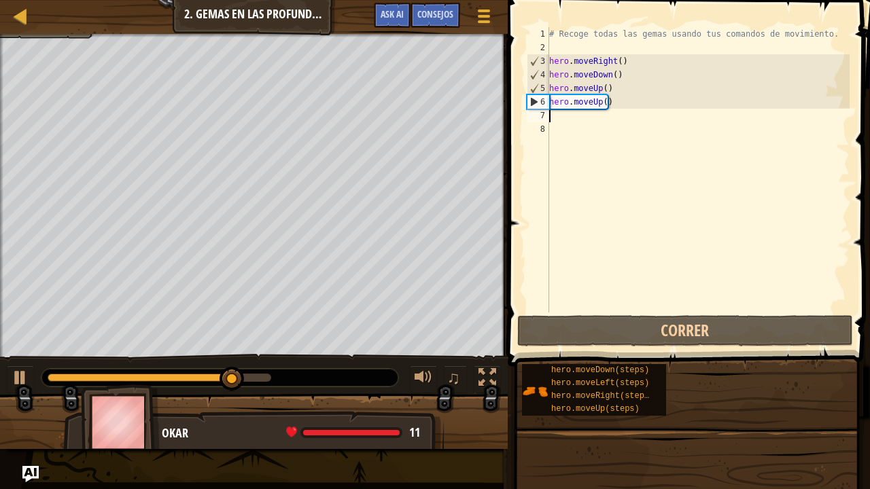
type textarea "h"
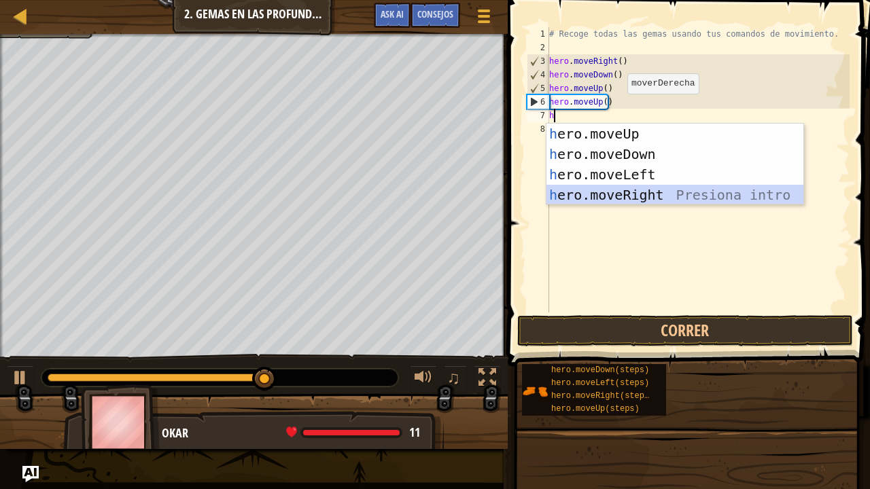
click at [618, 192] on div "h ero.moveUp Presiona intro h ero.moveDown Presiona intro h ero.moveLeft Presio…" at bounding box center [674, 185] width 257 height 122
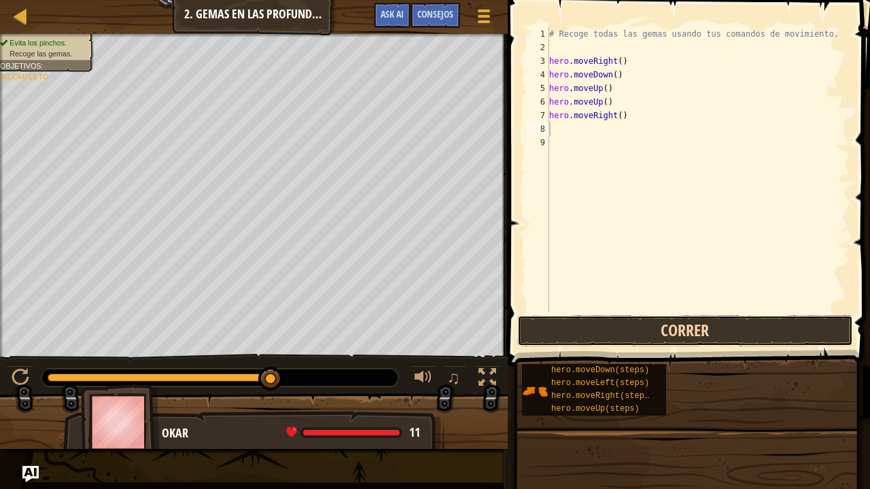
click at [664, 321] on button "Correr" at bounding box center [685, 330] width 336 height 31
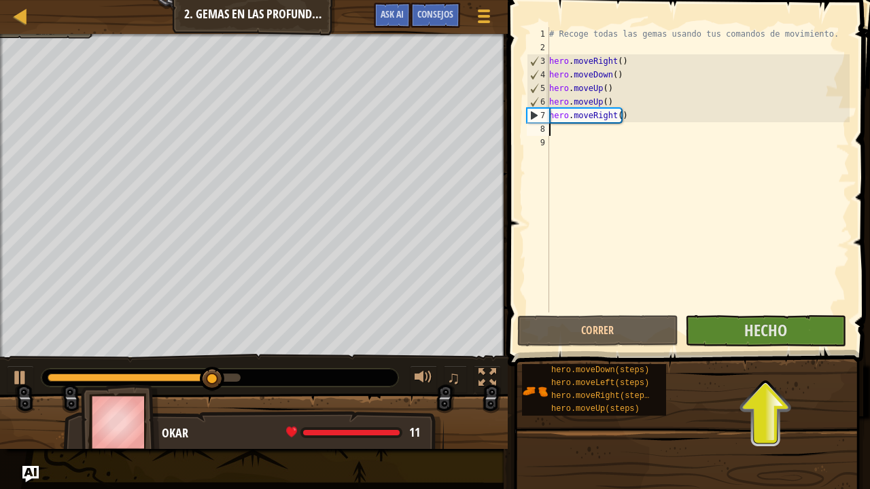
click at [586, 133] on div "# Recoge todas las gemas usando tus comandos de movimiento. hero . moveRight ( …" at bounding box center [697, 183] width 303 height 313
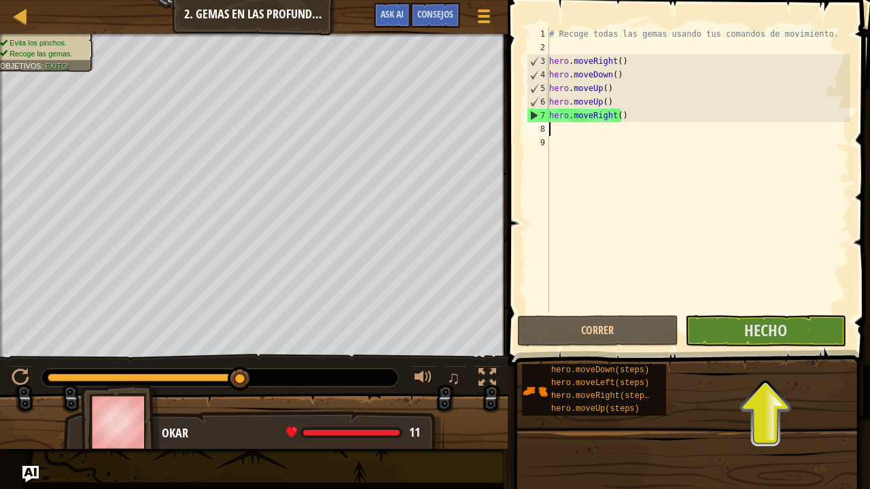
click at [568, 132] on div "# Recoge todas las gemas usando tus comandos de movimiento. hero . moveRight ( …" at bounding box center [697, 183] width 303 height 313
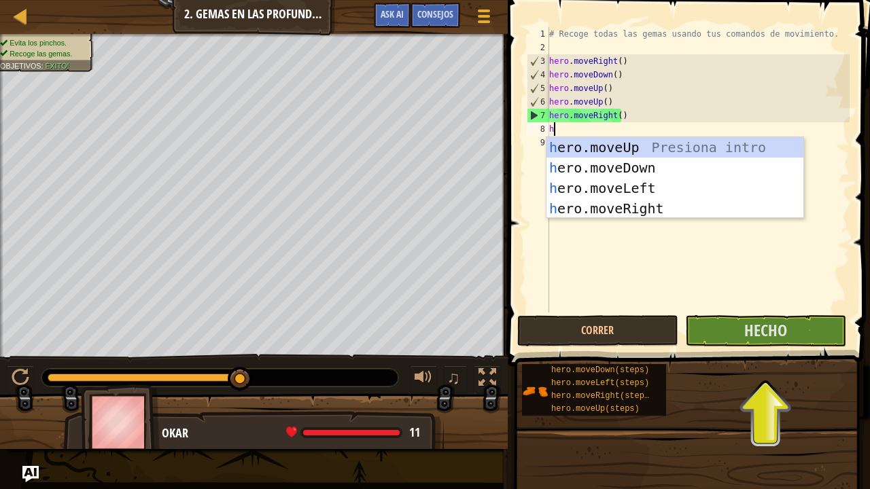
type textarea "he"
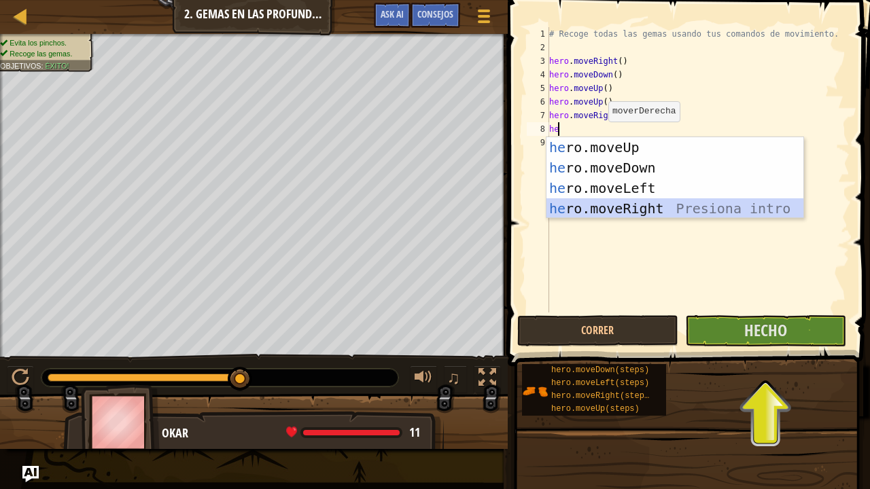
click at [648, 205] on div "he ro.moveUp Presiona intro he ro.moveDown Presiona intro he ro.moveLeft Presio…" at bounding box center [674, 198] width 257 height 122
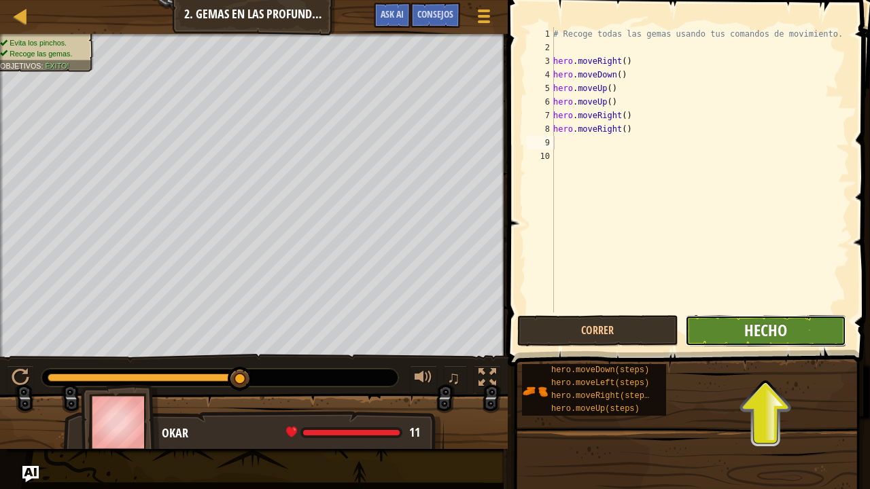
click at [746, 330] on span "Hecho" at bounding box center [765, 330] width 43 height 22
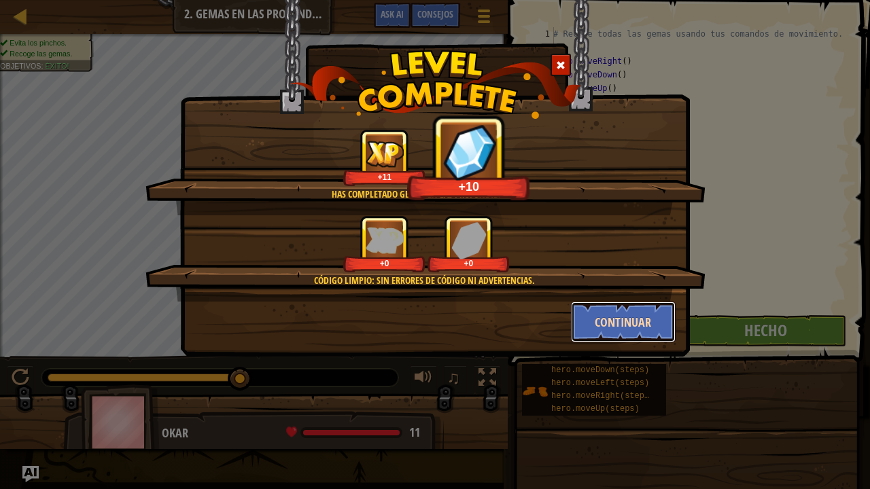
click at [635, 317] on button "Continuar" at bounding box center [623, 322] width 105 height 41
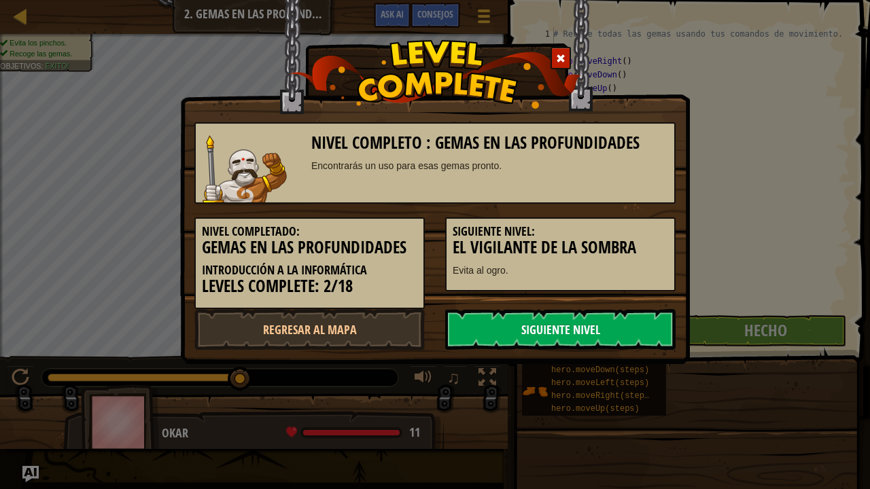
click at [650, 338] on link "Siguiente nivel" at bounding box center [560, 329] width 230 height 41
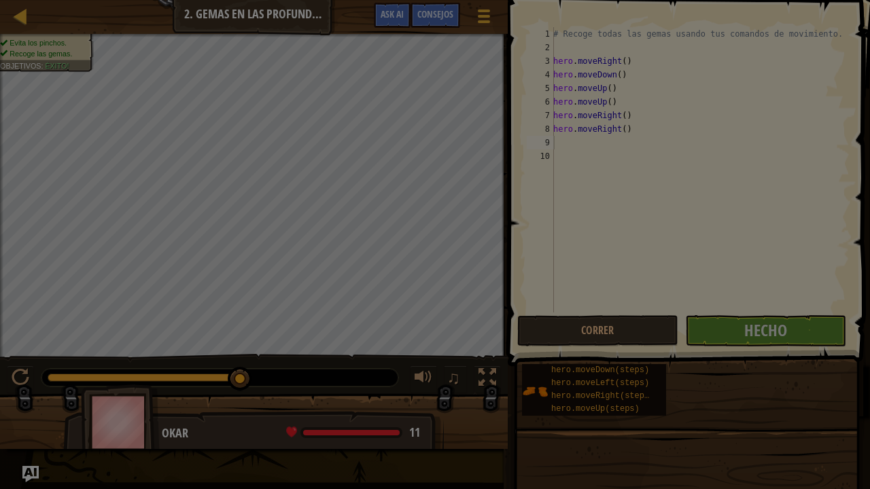
click at [0, 0] on div "Inventario 53 Disponible (doble-clic para equipar) Bloqueado Equipar Desequipar…" at bounding box center [0, 0] width 0 height 0
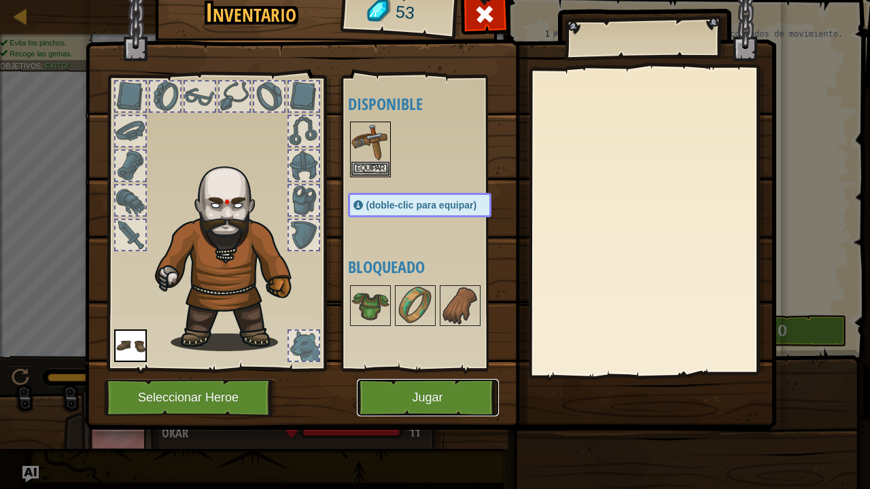
click at [447, 395] on button "Jugar" at bounding box center [428, 397] width 142 height 37
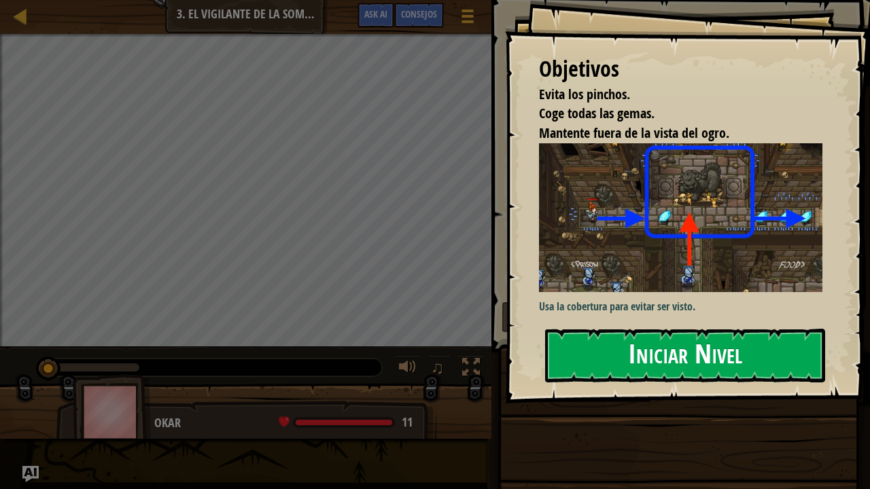
click at [587, 370] on button "Iniciar Nivel" at bounding box center [685, 356] width 280 height 54
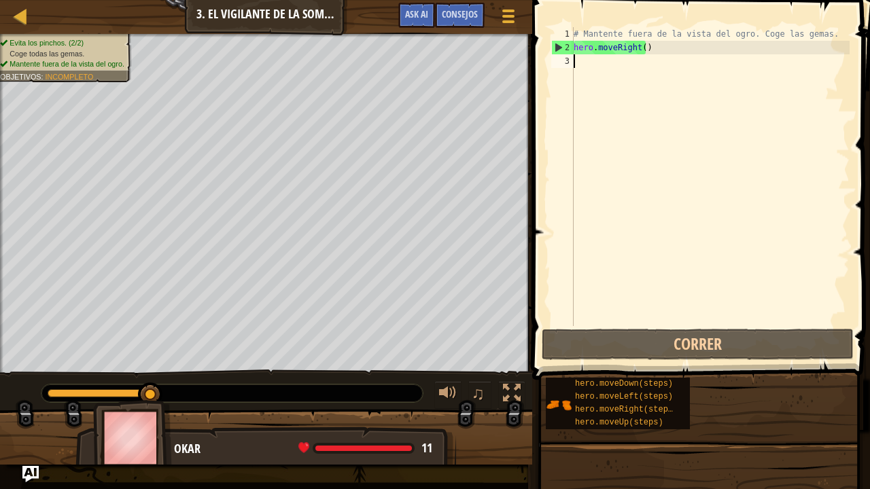
type textarea "h"
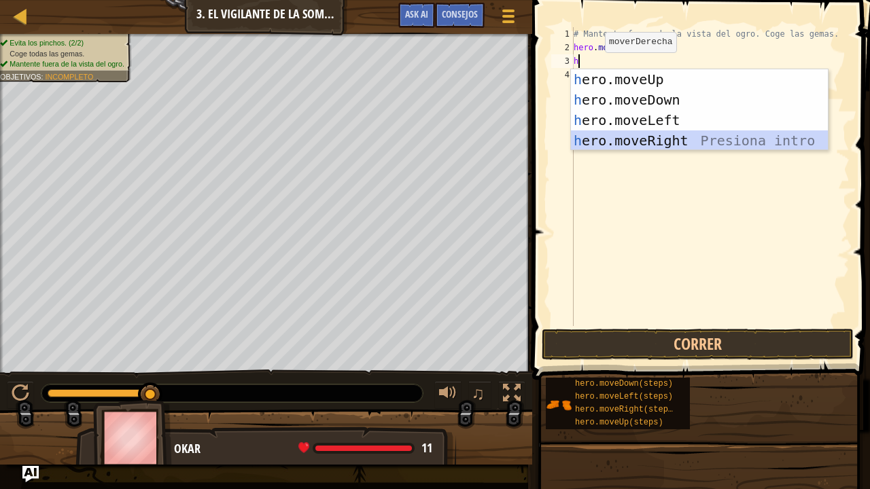
click at [624, 135] on div "h ero.moveUp Presiona intro h ero.moveDown Presiona intro h ero.moveLeft Presio…" at bounding box center [699, 130] width 257 height 122
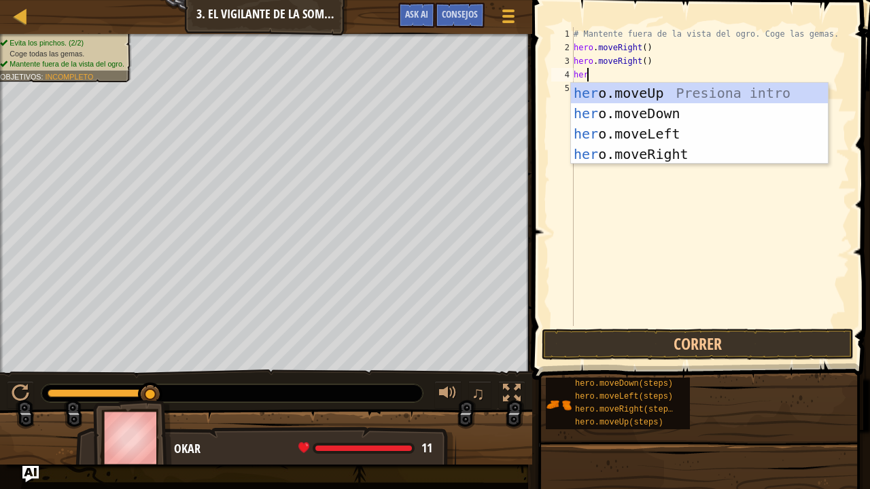
type textarea "hero"
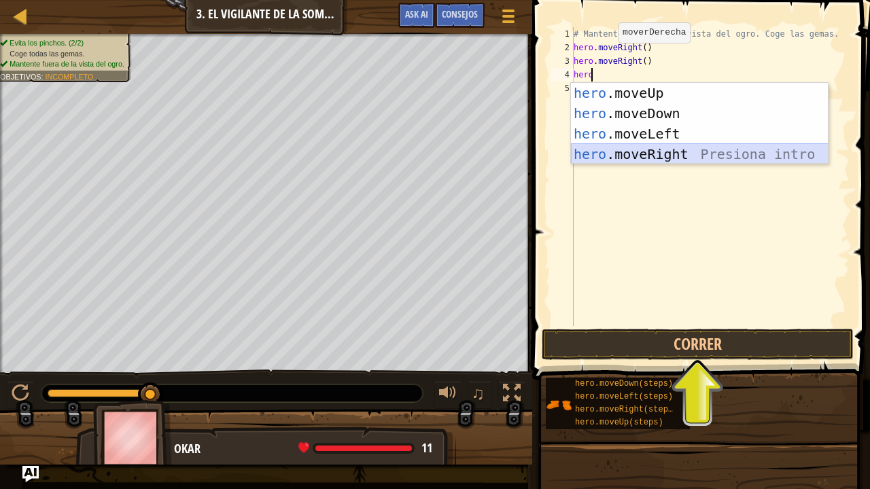
click at [689, 156] on div "hero .moveUp Presiona intro hero .moveDown Presiona intro hero .moveLeft Presio…" at bounding box center [699, 144] width 257 height 122
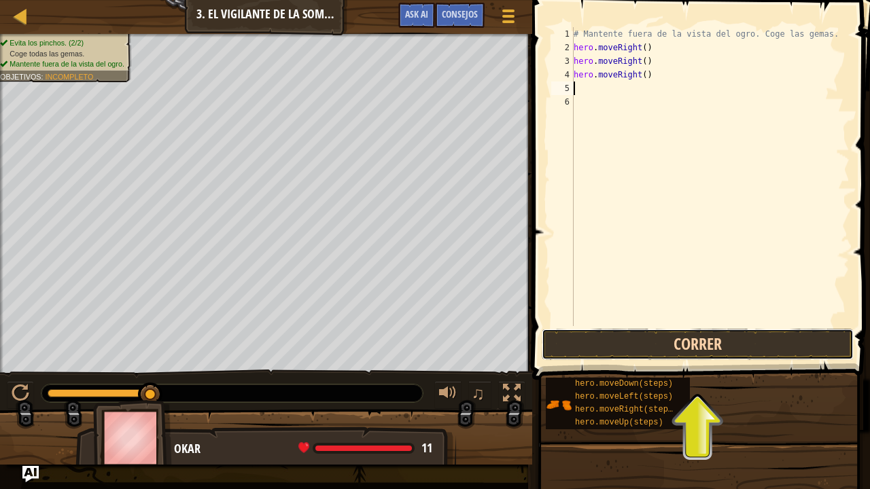
click at [773, 332] on button "Correr" at bounding box center [697, 344] width 312 height 31
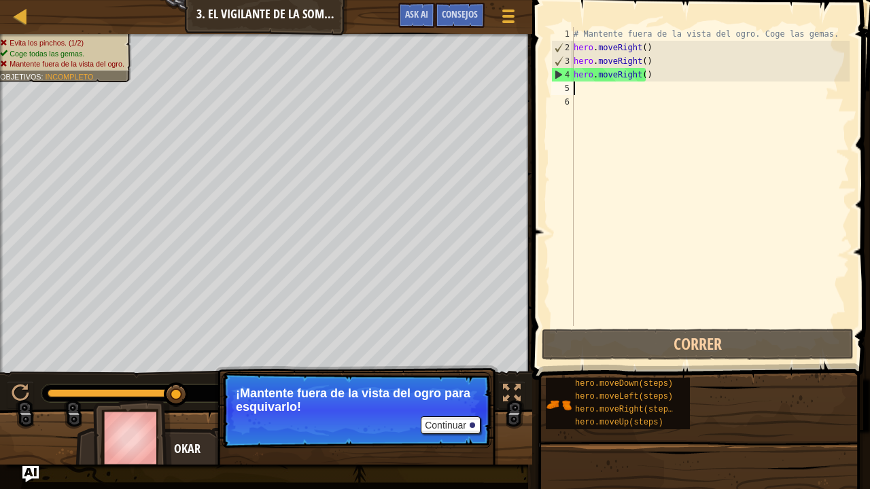
click at [730, 61] on div "# Mantente fuera de la vista del ogro. Coge las gemas. hero . moveRight ( ) her…" at bounding box center [710, 190] width 279 height 326
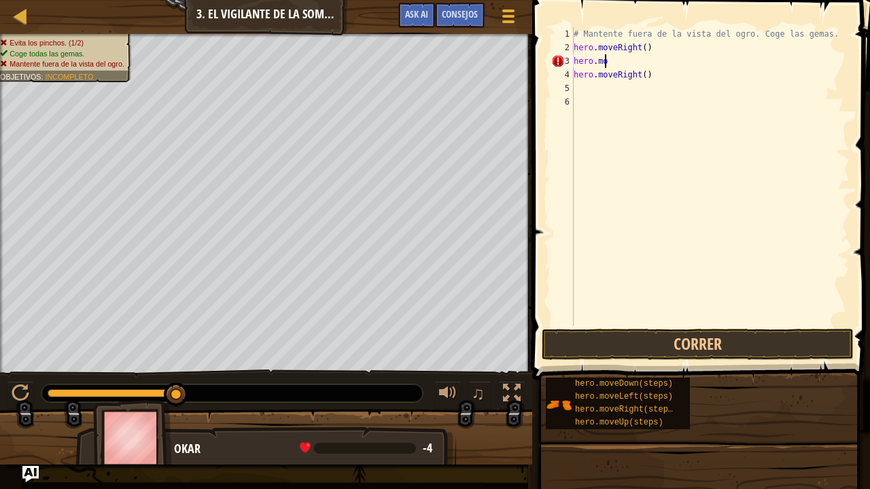
type textarea "h"
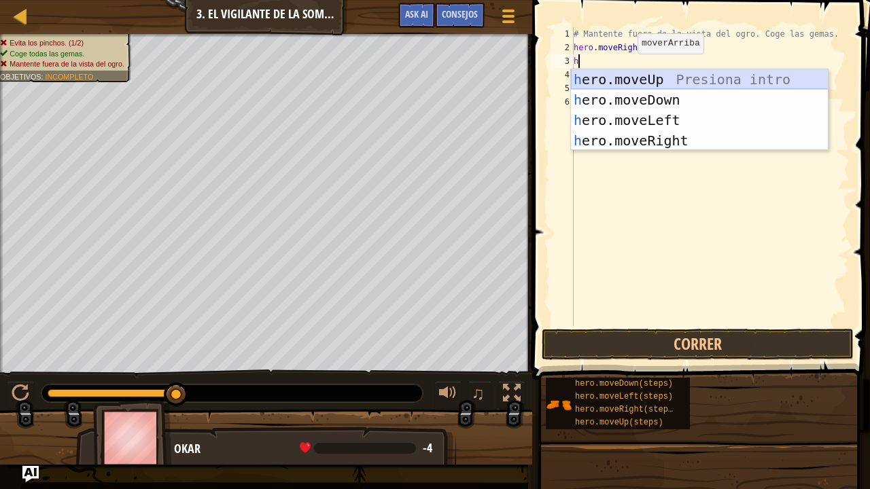
click at [732, 82] on div "h ero.moveUp Presiona intro h ero.moveDown Presiona intro h ero.moveLeft Presio…" at bounding box center [699, 130] width 257 height 122
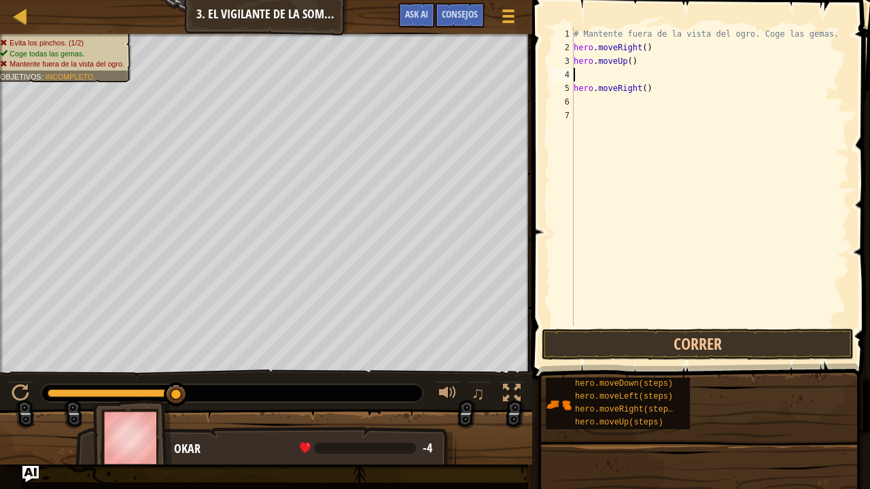
type textarea "h"
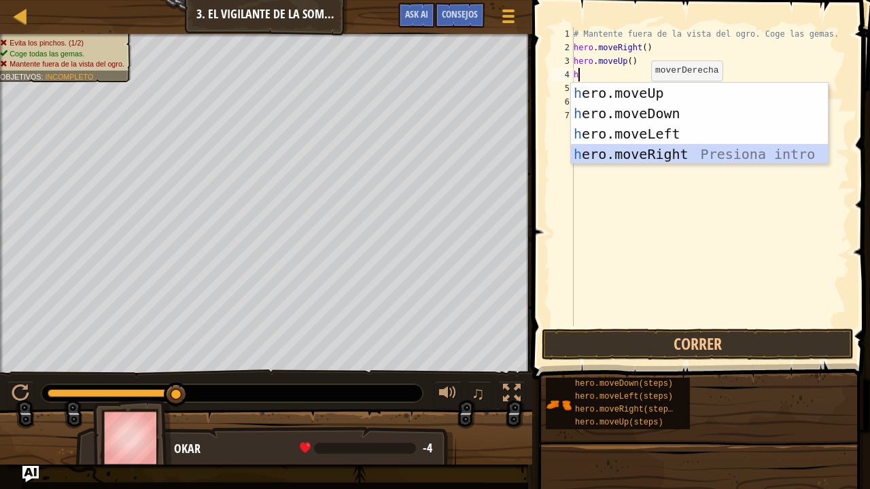
click at [625, 151] on div "h ero.moveUp Presiona intro h ero.moveDown Presiona intro h ero.moveLeft Presio…" at bounding box center [699, 144] width 257 height 122
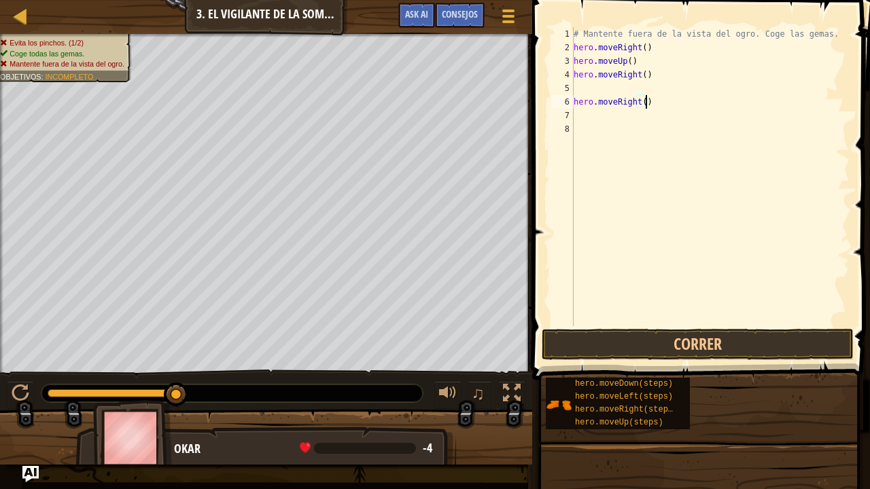
click at [648, 106] on div "# Mantente fuera de la vista del ogro. Coge las gemas. hero . moveRight ( ) her…" at bounding box center [710, 190] width 279 height 326
type textarea "h"
click at [629, 82] on div "# Mantente fuera de la vista del ogro. Coge las gemas. hero . moveRight ( ) her…" at bounding box center [710, 190] width 279 height 326
click at [675, 334] on button "Correr" at bounding box center [697, 344] width 312 height 31
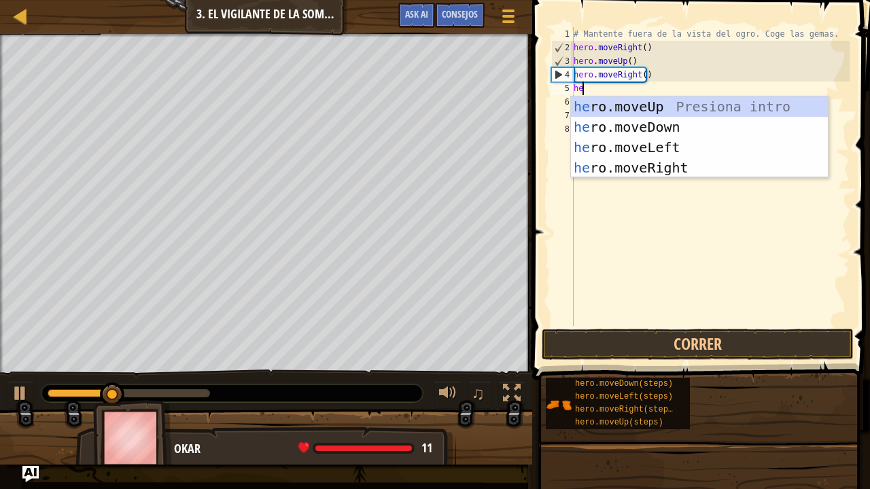
type textarea "her"
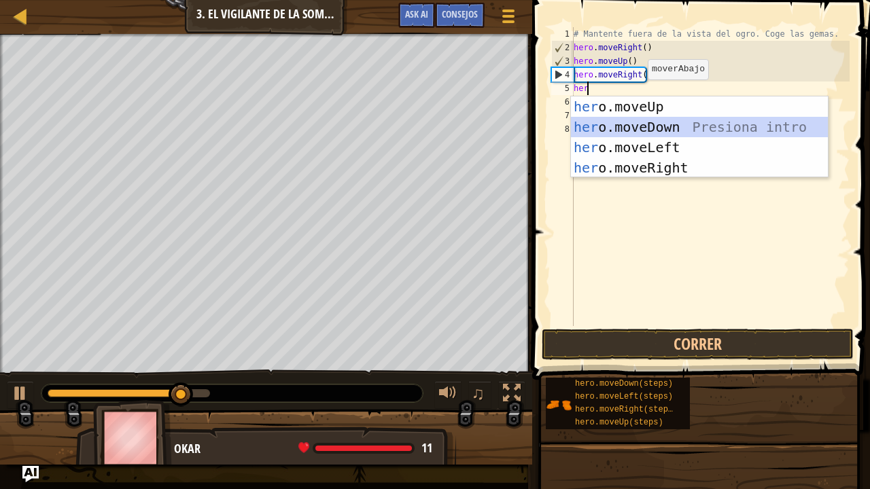
click at [659, 130] on div "her o.moveUp Presiona intro her o.moveDown Presiona intro her o.moveLeft Presio…" at bounding box center [699, 157] width 257 height 122
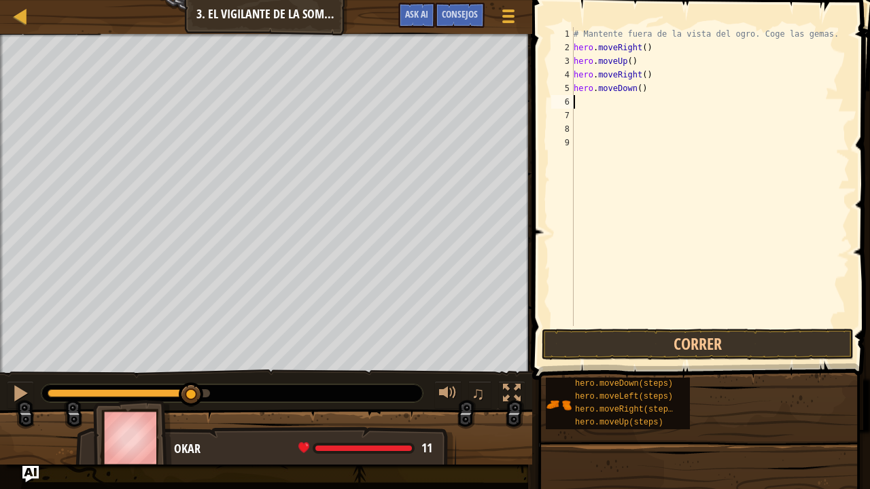
type textarea "h"
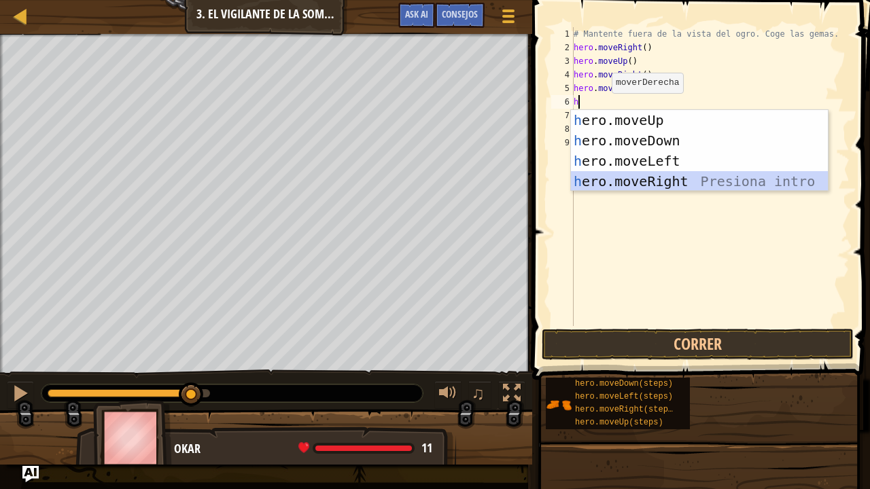
click at [698, 185] on div "h ero.moveUp Presiona intro h ero.moveDown Presiona intro h ero.moveLeft Presio…" at bounding box center [699, 171] width 257 height 122
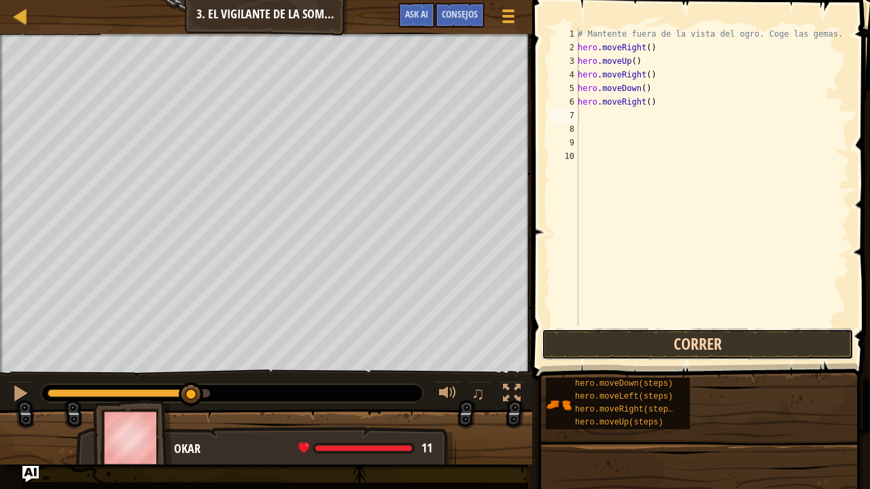
click at [693, 342] on button "Correr" at bounding box center [697, 344] width 312 height 31
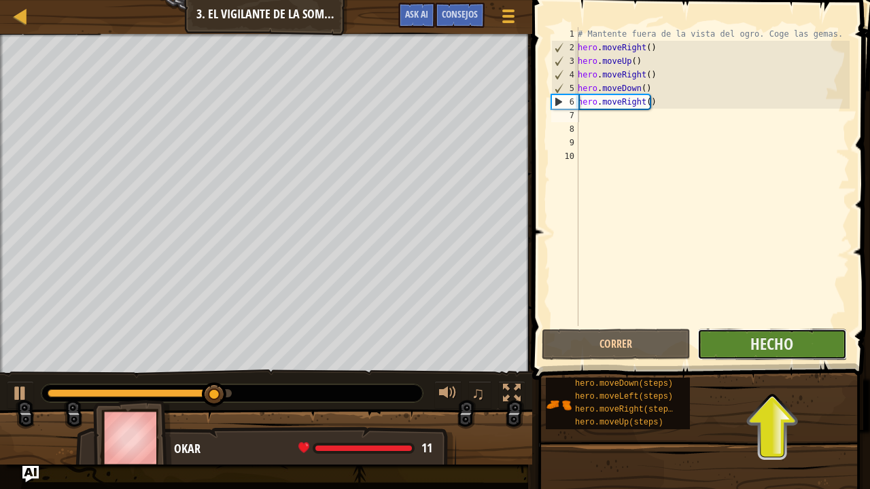
click at [817, 336] on button "Hecho" at bounding box center [771, 344] width 149 height 31
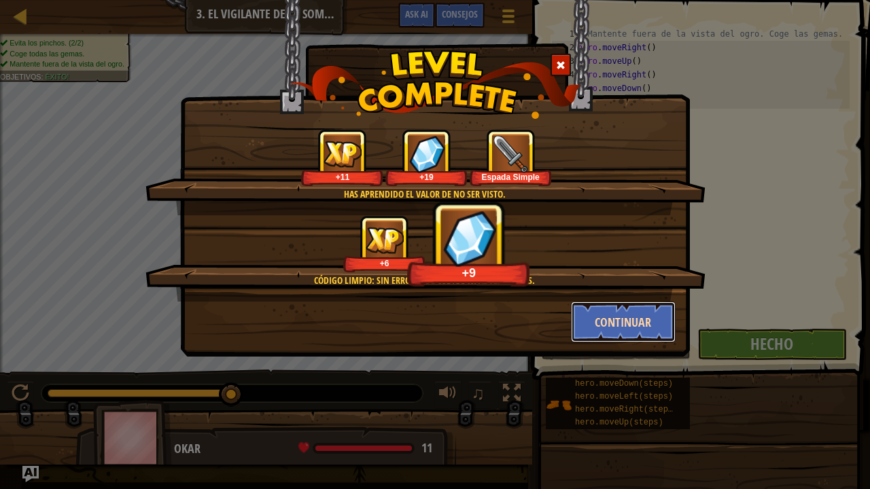
click at [651, 312] on button "Continuar" at bounding box center [623, 322] width 105 height 41
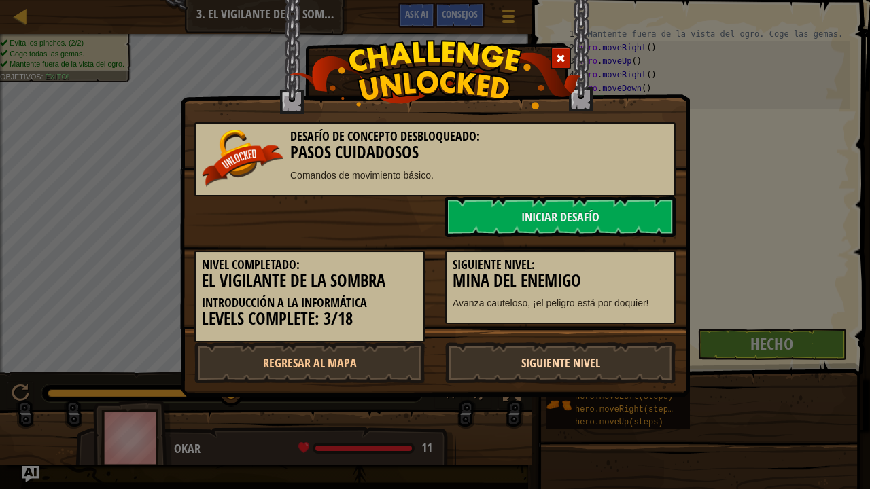
click at [605, 366] on link "Siguiente nivel" at bounding box center [560, 362] width 230 height 41
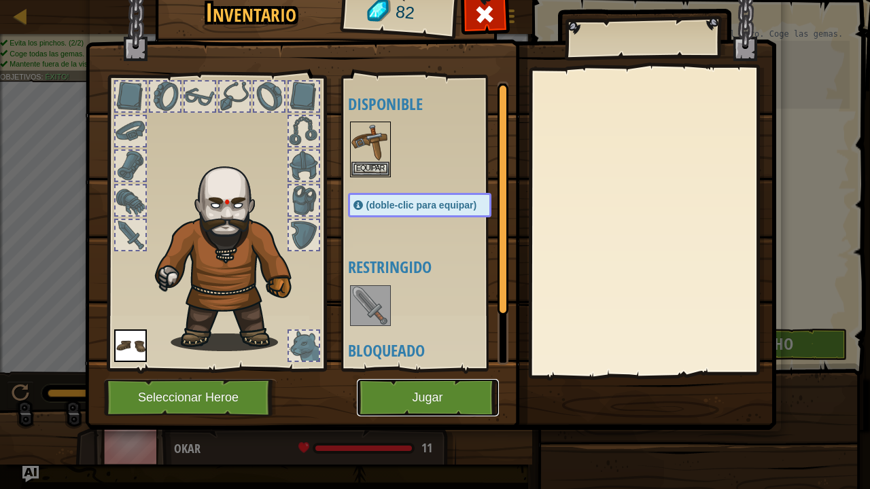
click at [457, 392] on button "Jugar" at bounding box center [428, 397] width 142 height 37
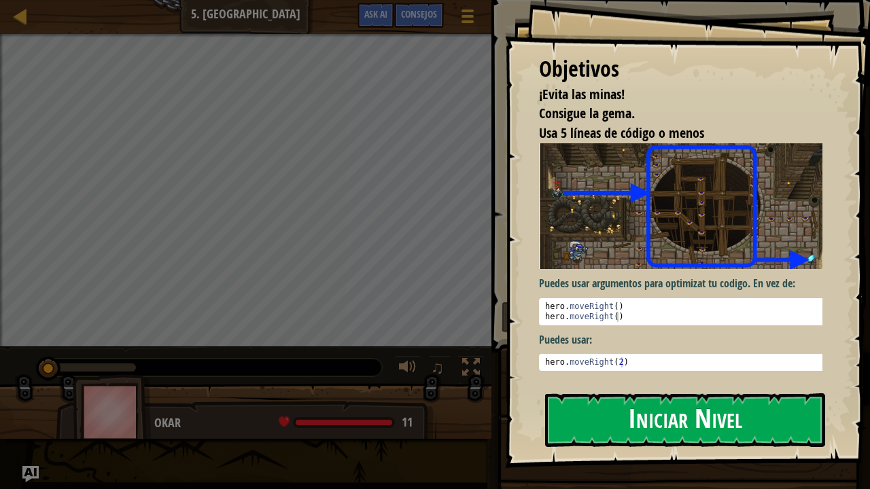
click at [692, 403] on button "Iniciar Nivel" at bounding box center [685, 420] width 280 height 54
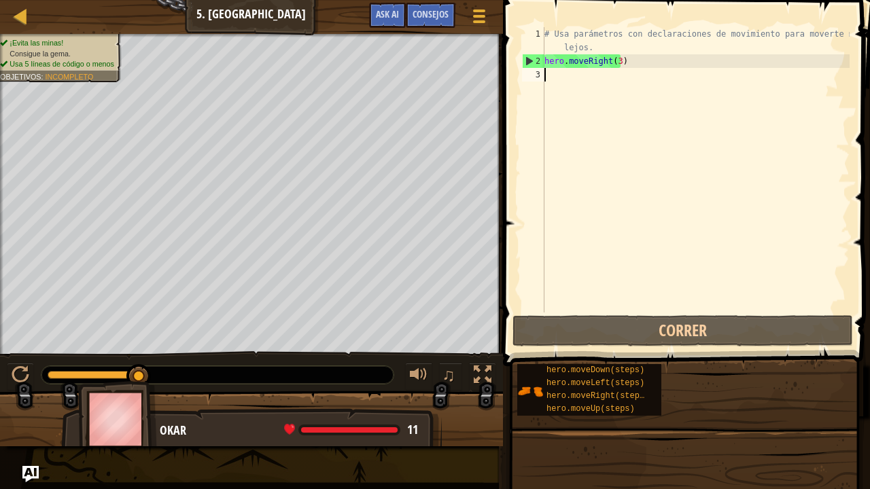
type textarea "h"
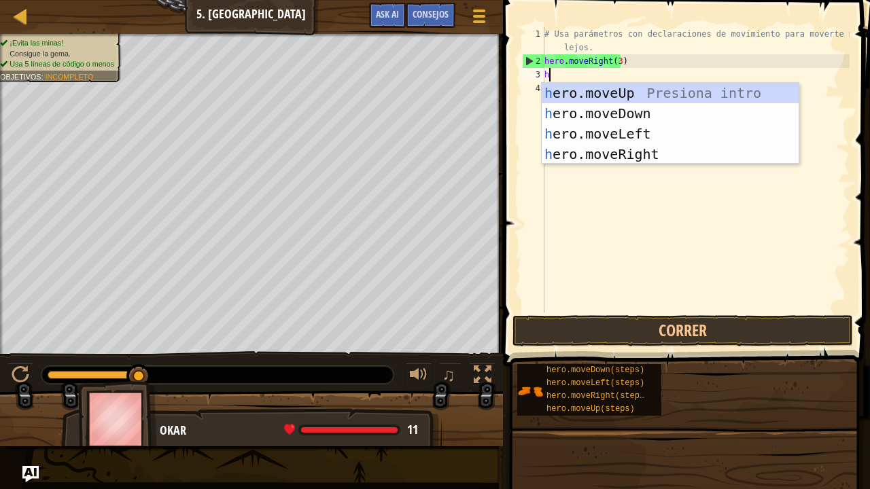
scroll to position [6, 0]
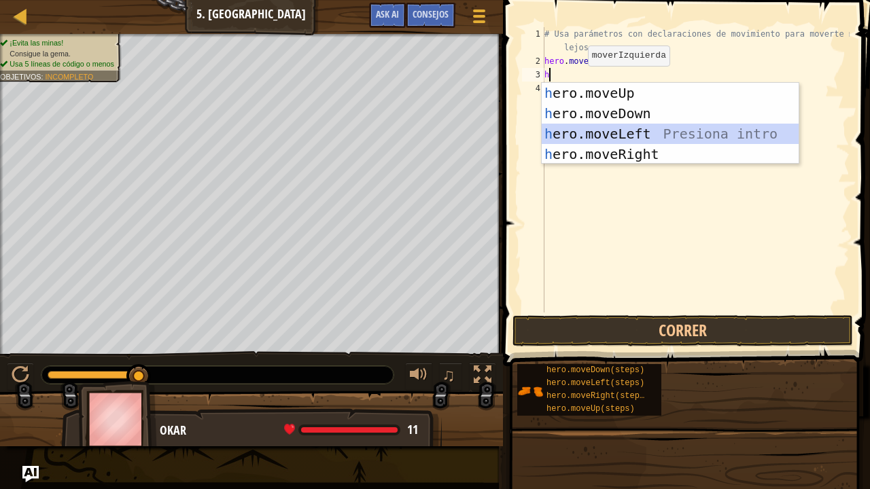
click at [628, 138] on div "h ero.moveUp Presiona intro h ero.moveDown Presiona intro h ero.moveLeft Presio…" at bounding box center [669, 144] width 257 height 122
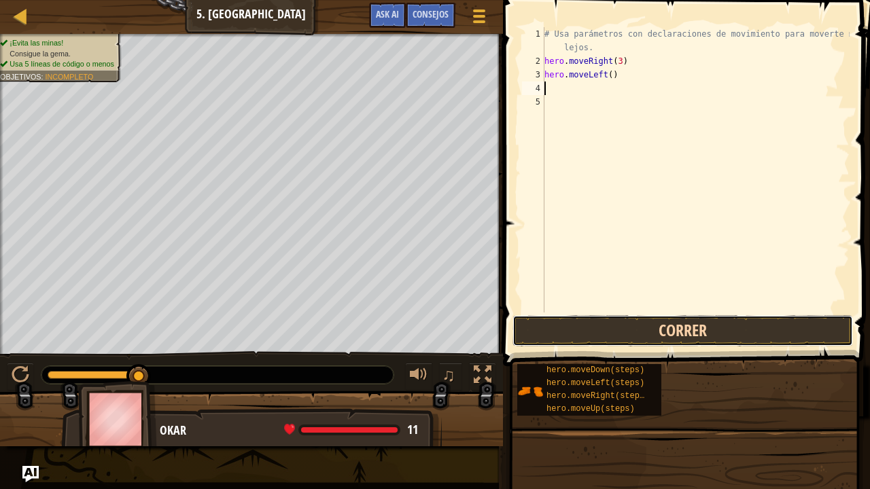
click at [641, 323] on button "Correr" at bounding box center [682, 330] width 340 height 31
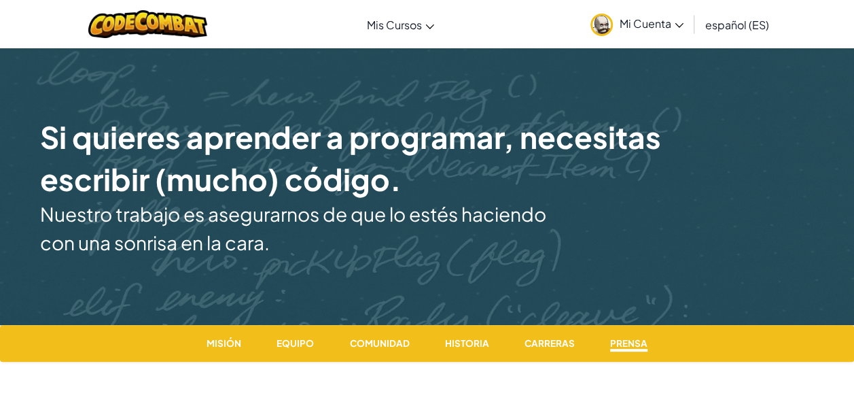
click at [633, 22] on span "Mi Cuenta" at bounding box center [652, 23] width 64 height 14
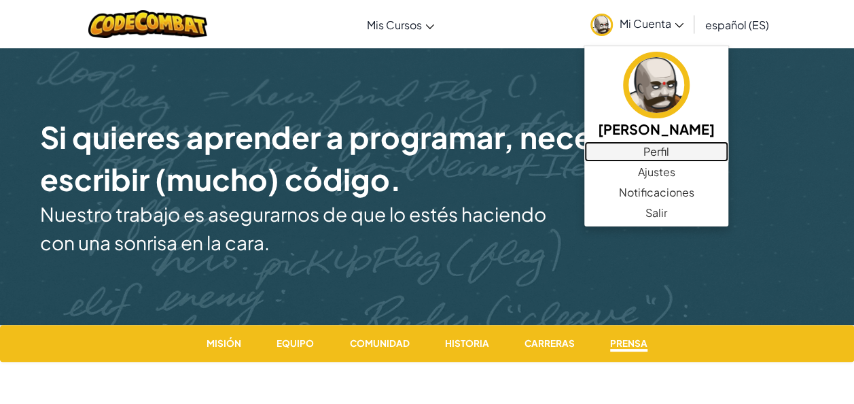
click at [658, 147] on link "Perfil" at bounding box center [656, 151] width 144 height 20
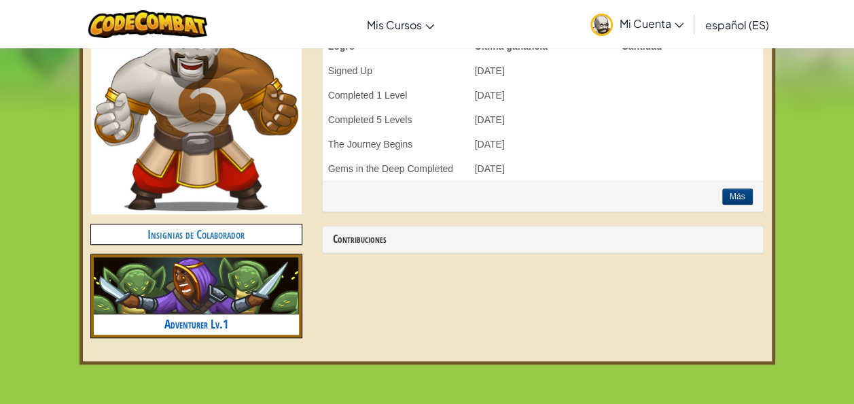
scroll to position [408, 0]
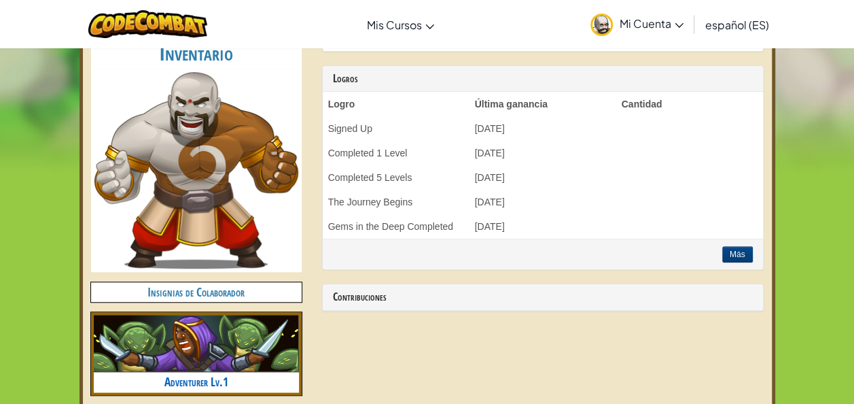
click at [223, 337] on img at bounding box center [196, 344] width 205 height 58
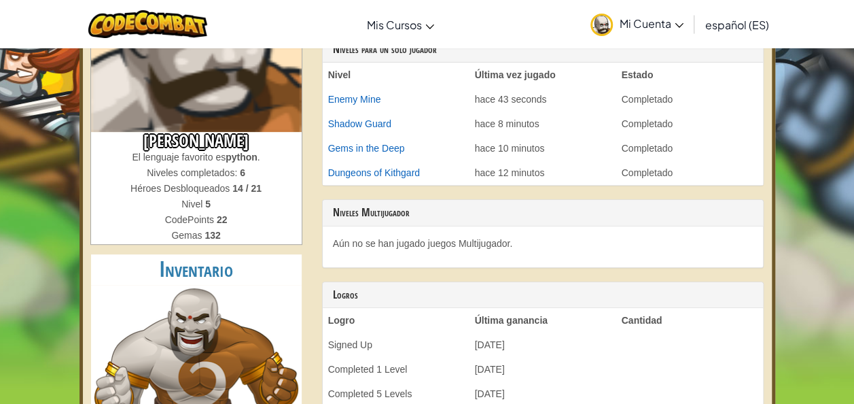
scroll to position [204, 0]
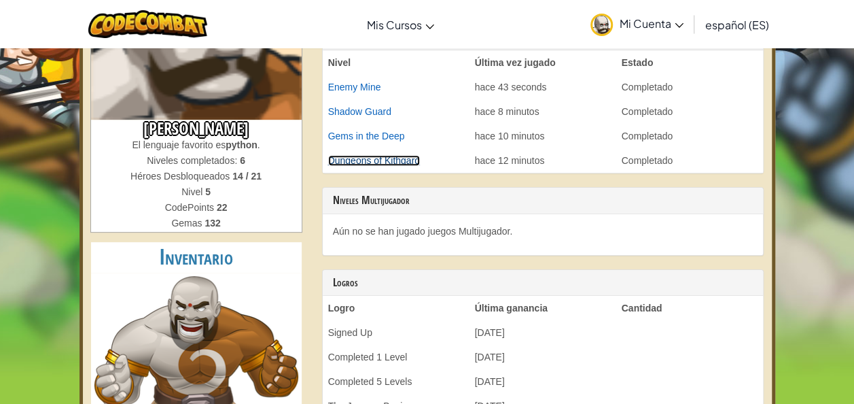
click at [408, 159] on link "Dungeons of Kithgard" at bounding box center [374, 160] width 92 height 11
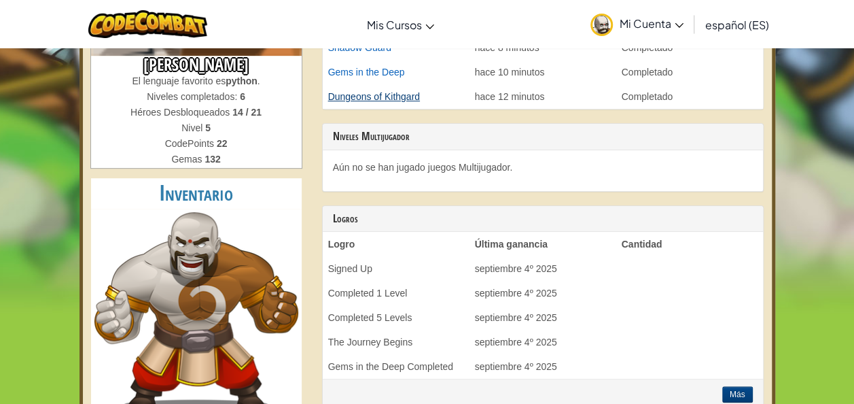
scroll to position [272, 0]
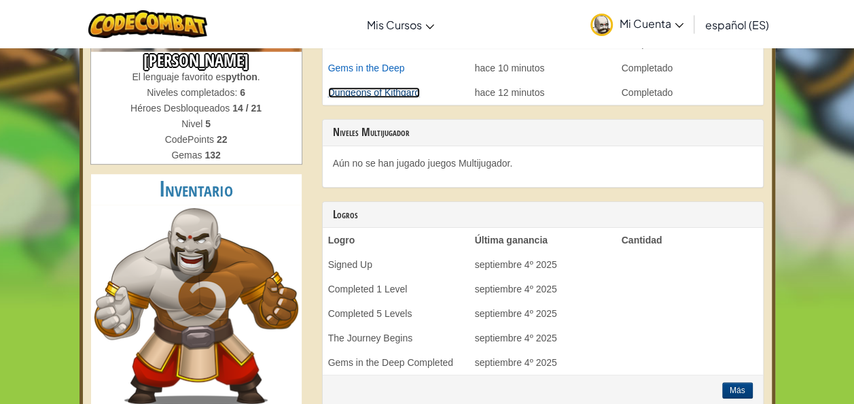
click at [392, 87] on link "Dungeons of Kithgard" at bounding box center [374, 92] width 92 height 11
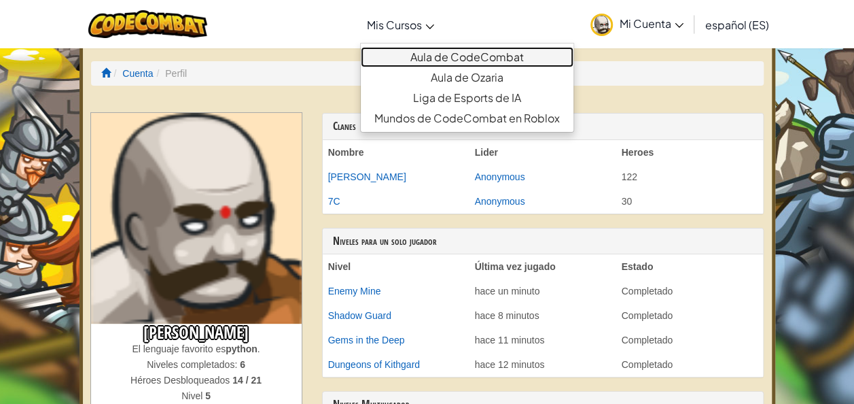
click at [436, 52] on link "Aula de CodeCombat" at bounding box center [467, 57] width 213 height 20
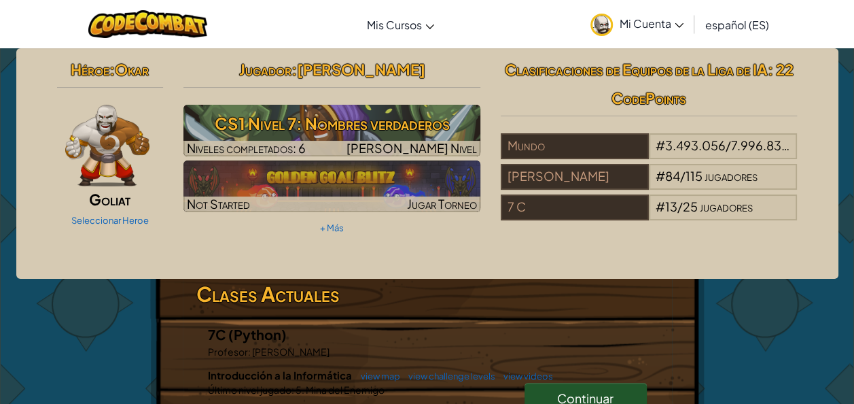
scroll to position [272, 0]
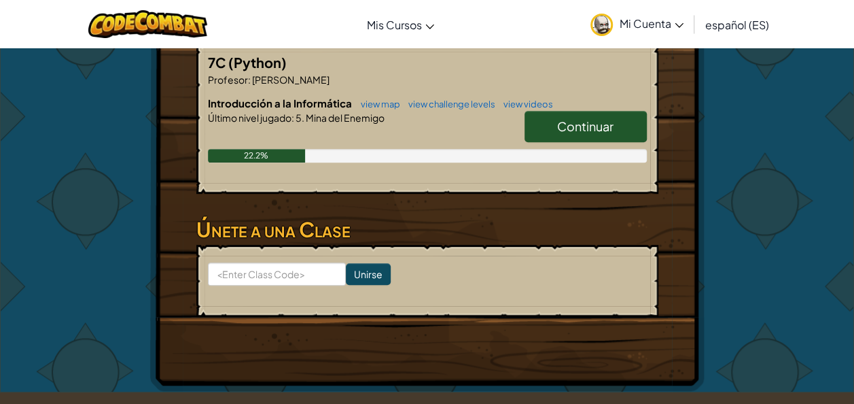
click at [566, 115] on link "Continuar" at bounding box center [586, 126] width 122 height 31
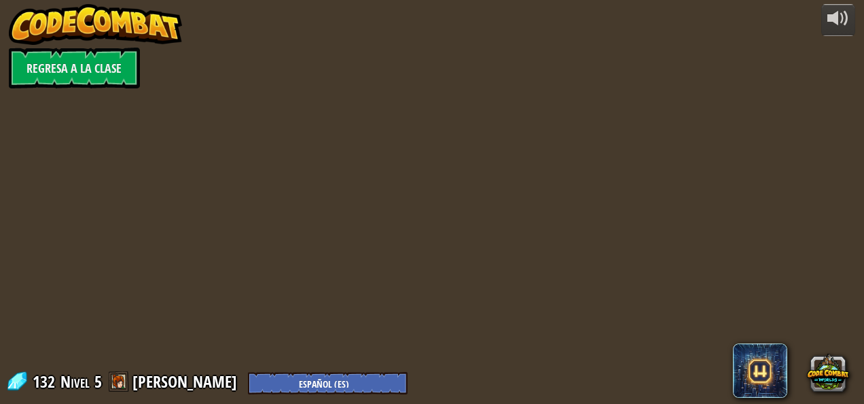
select select "es-ES"
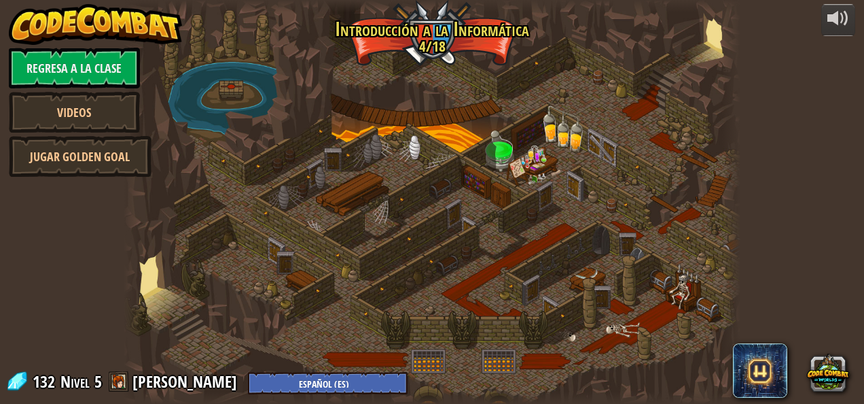
select select "es-ES"
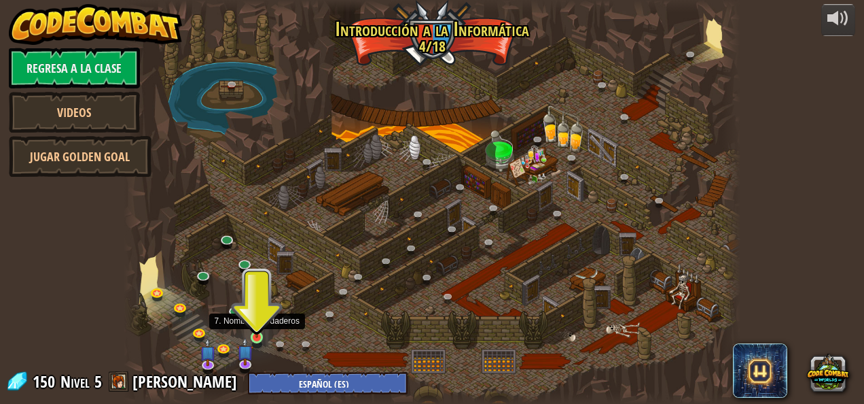
click at [258, 336] on img at bounding box center [257, 322] width 14 height 32
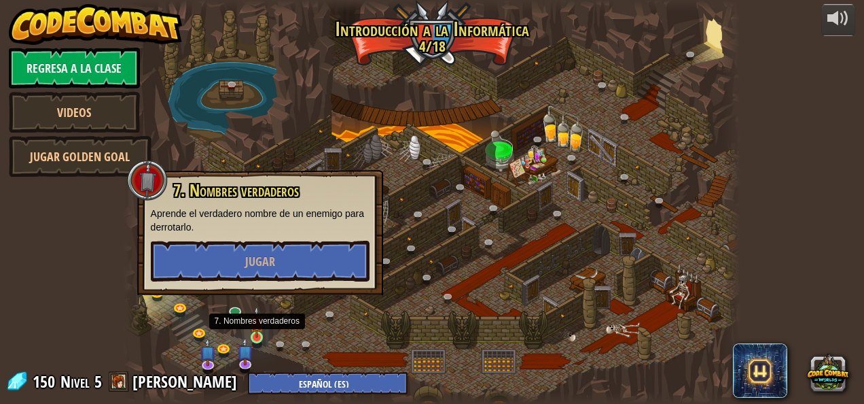
click at [259, 335] on img at bounding box center [257, 322] width 14 height 32
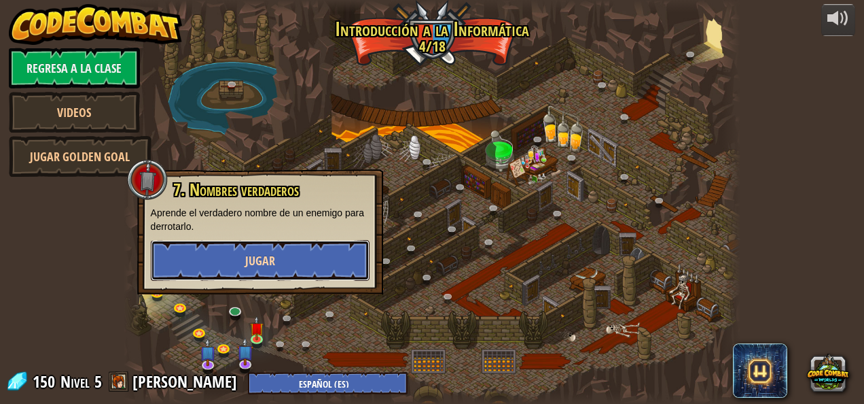
click at [268, 263] on span "Jugar" at bounding box center [260, 260] width 30 height 17
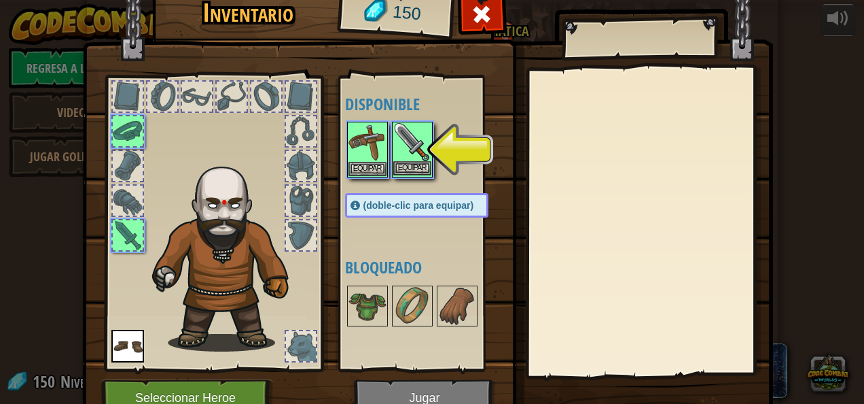
click at [402, 151] on img at bounding box center [412, 142] width 38 height 38
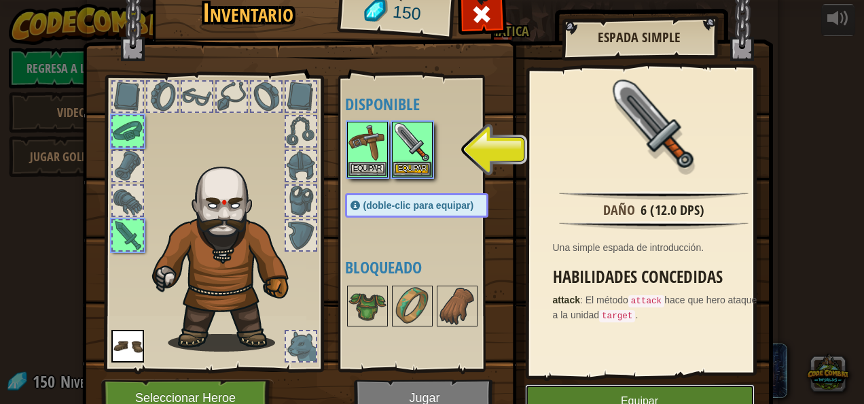
click at [558, 391] on button "Equipar" at bounding box center [640, 401] width 230 height 34
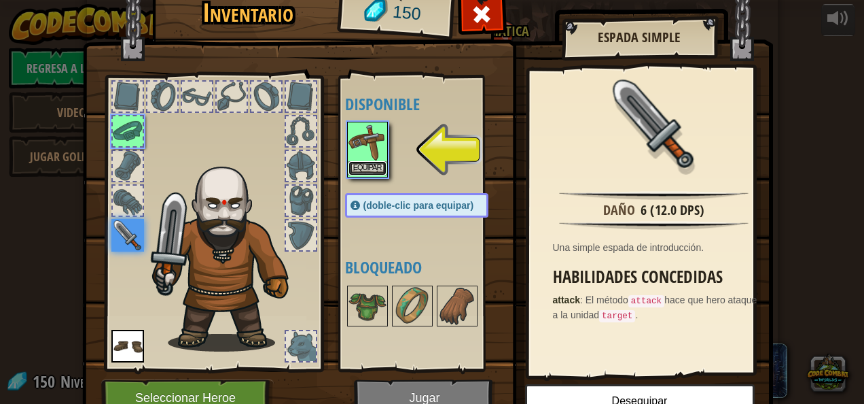
click at [352, 167] on button "Equipar" at bounding box center [368, 168] width 38 height 14
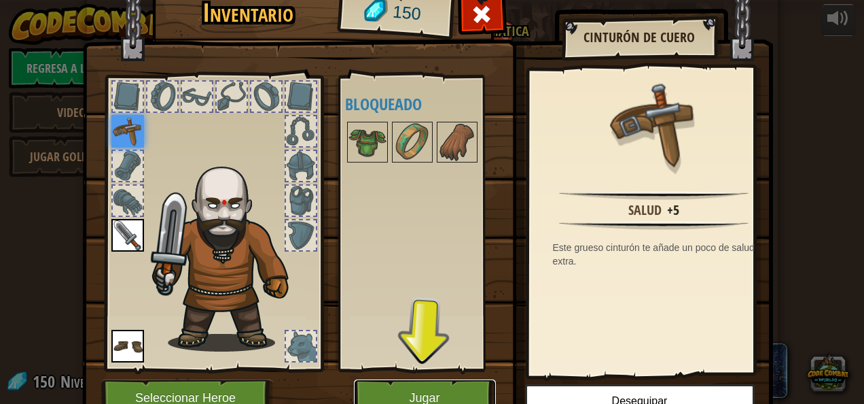
click at [378, 389] on button "Jugar" at bounding box center [425, 397] width 142 height 37
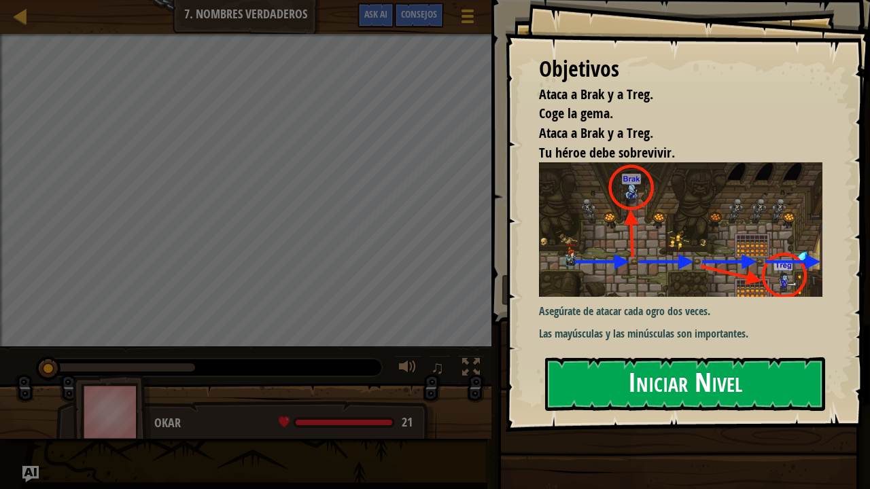
click at [639, 378] on button "Iniciar Nivel" at bounding box center [685, 384] width 280 height 54
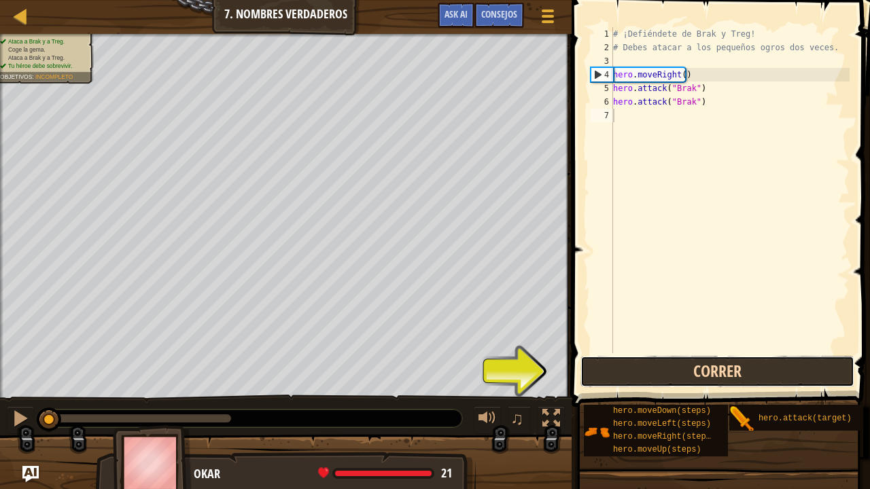
click at [698, 361] on button "Correr" at bounding box center [717, 371] width 274 height 31
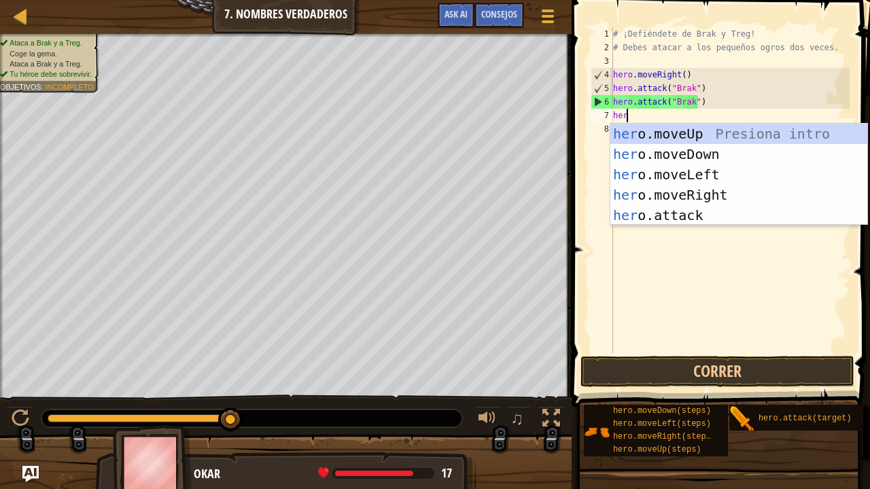
scroll to position [6, 0]
type textarea "hero"
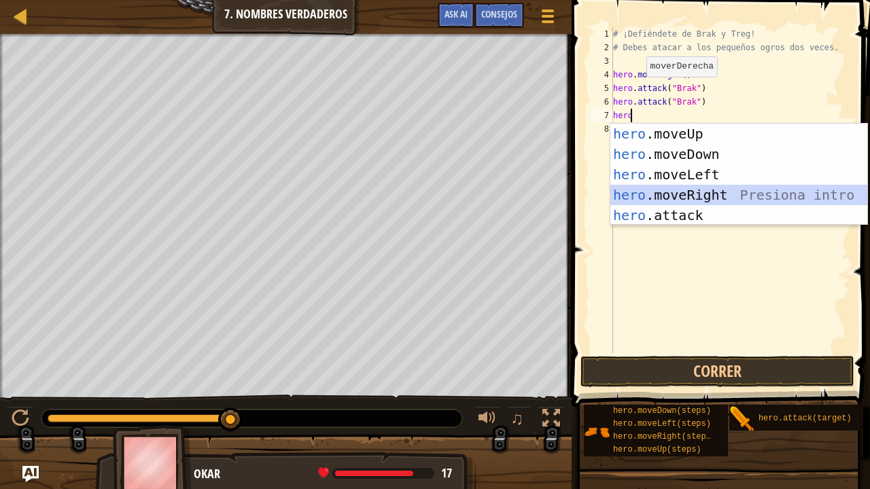
click at [713, 198] on div "hero .moveUp Presiona intro hero .moveDown Presiona intro hero .moveLeft Presio…" at bounding box center [738, 195] width 257 height 143
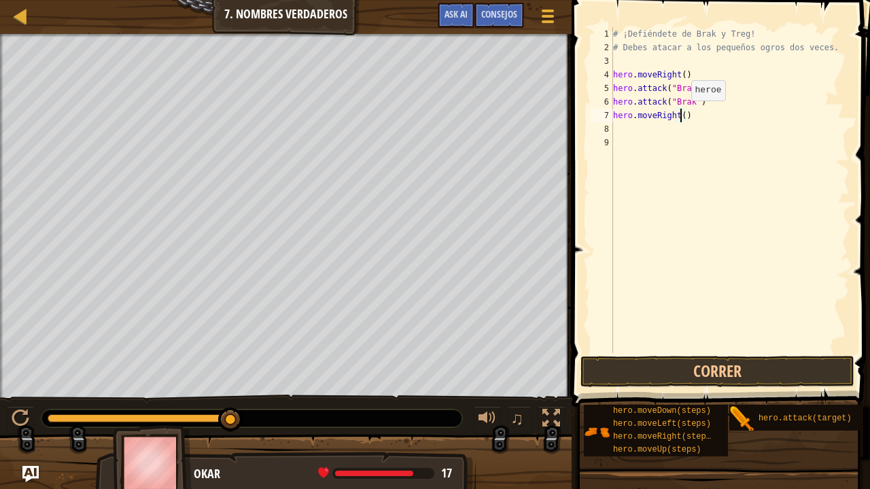
click at [679, 114] on div "# ¡Defiéndete de Brak y Treg! # [PERSON_NAME] atacar a los pequeños ogros dos v…" at bounding box center [729, 203] width 239 height 353
type textarea "hero.moveRight(2)"
click at [789, 373] on button "Correr" at bounding box center [717, 371] width 274 height 31
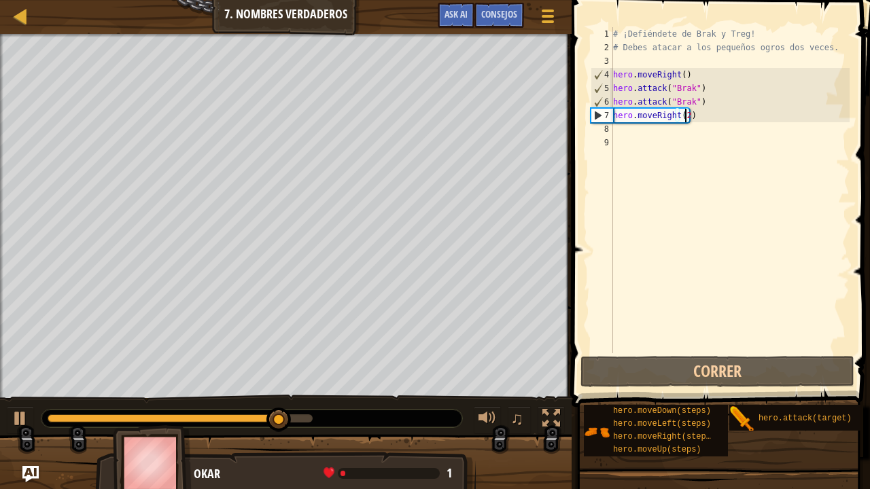
click at [625, 130] on div "# ¡Defiéndete de Brak y Treg! # [PERSON_NAME] atacar a los pequeños ogros dos v…" at bounding box center [729, 203] width 239 height 353
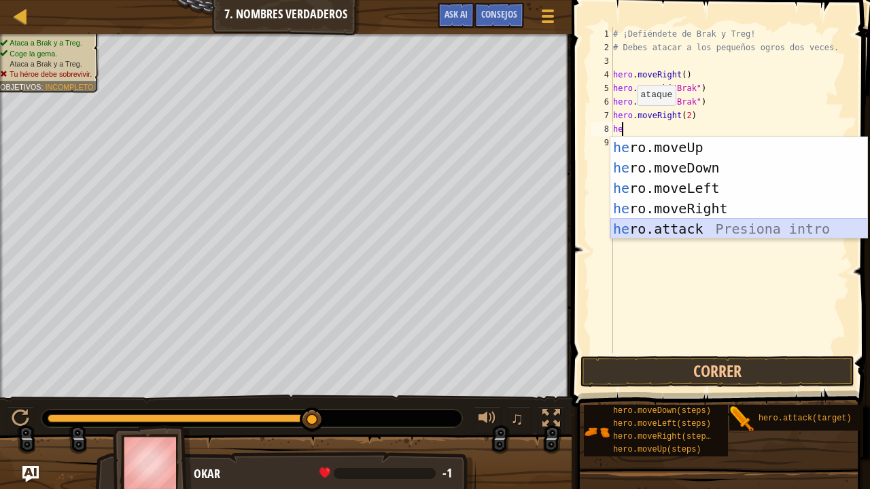
click at [639, 221] on div "he ro.moveUp Presiona intro he ro.moveDown Presiona intro he ro.moveLeft Presio…" at bounding box center [738, 208] width 257 height 143
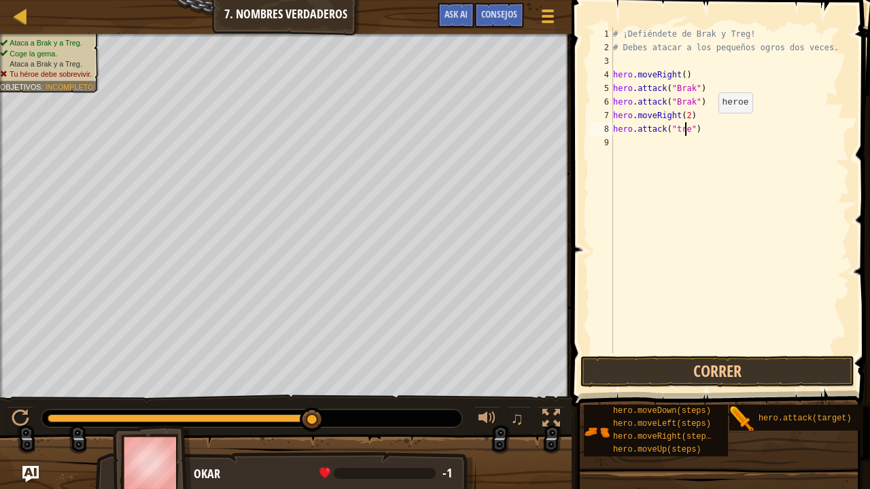
scroll to position [6, 5]
click at [688, 378] on button "Correr" at bounding box center [717, 371] width 274 height 31
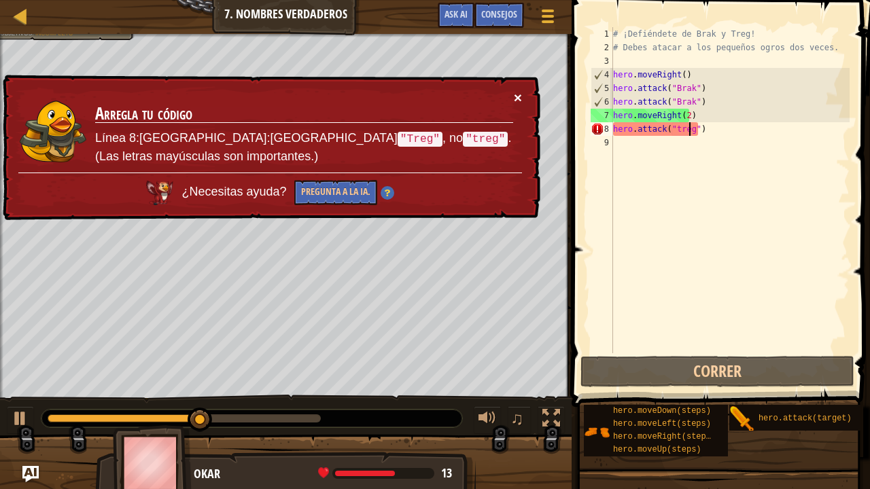
click at [520, 92] on button "×" at bounding box center [518, 97] width 8 height 14
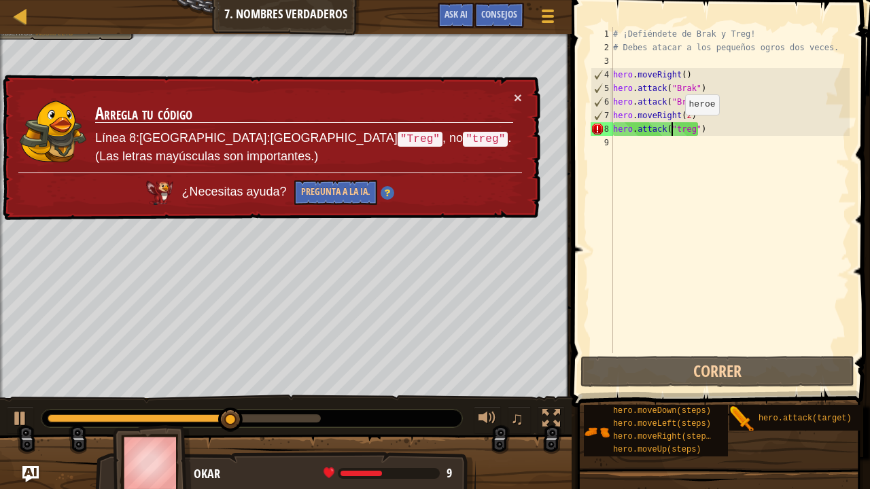
click at [673, 128] on div "# ¡Defiéndete de Brak y Treg! # [PERSON_NAME] atacar a los pequeños ogros dos v…" at bounding box center [729, 203] width 239 height 353
click at [673, 129] on div "# ¡Defiéndete de Brak y Treg! # [PERSON_NAME] atacar a los pequeños ogros dos v…" at bounding box center [729, 203] width 239 height 353
click at [675, 129] on div "# ¡Defiéndete de Brak y Treg! # [PERSON_NAME] atacar a los pequeños ogros dos v…" at bounding box center [729, 203] width 239 height 353
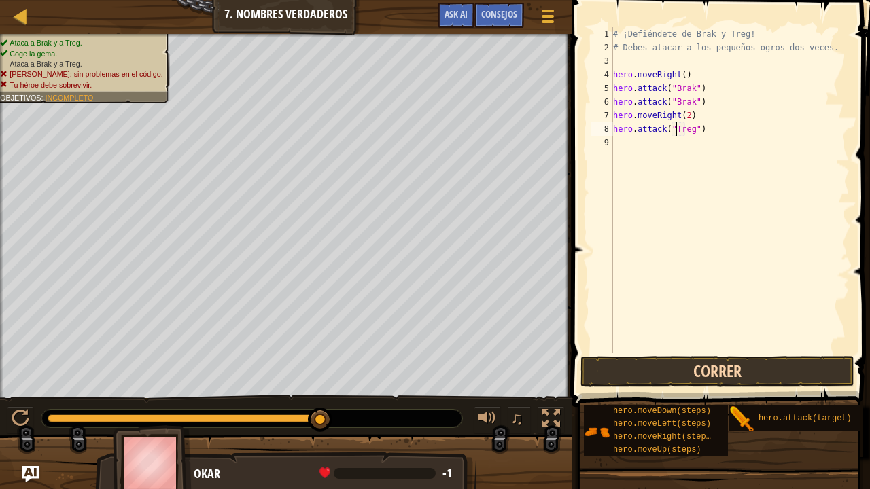
type textarea "hero.attack("Treg")"
click at [692, 371] on button "Correr" at bounding box center [717, 371] width 274 height 31
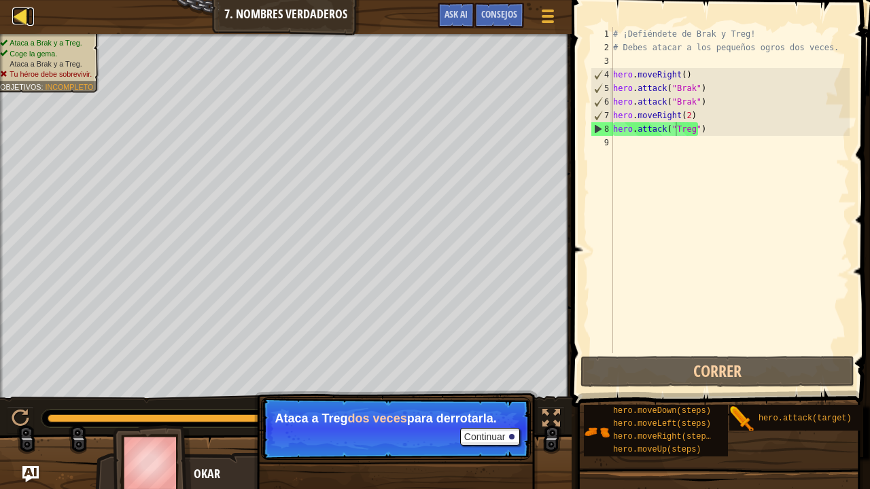
click at [22, 14] on div at bounding box center [20, 15] width 17 height 17
select select "es-ES"
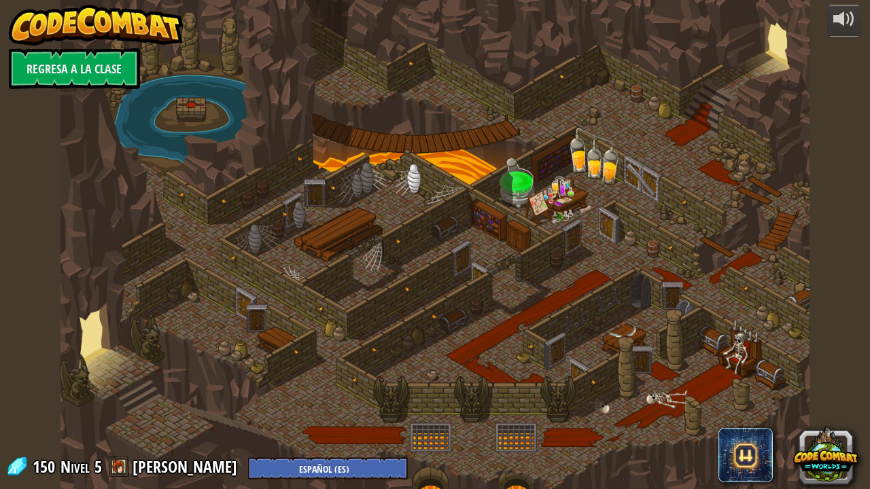
select select "es-ES"
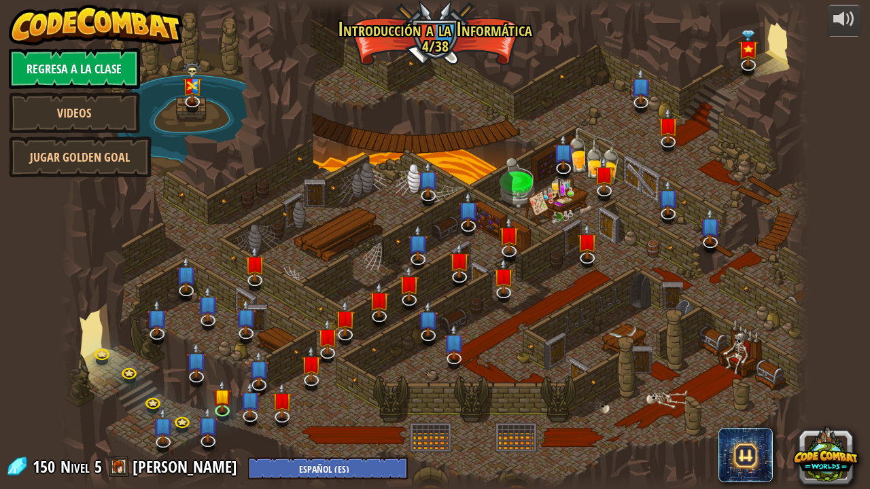
select select "es-ES"
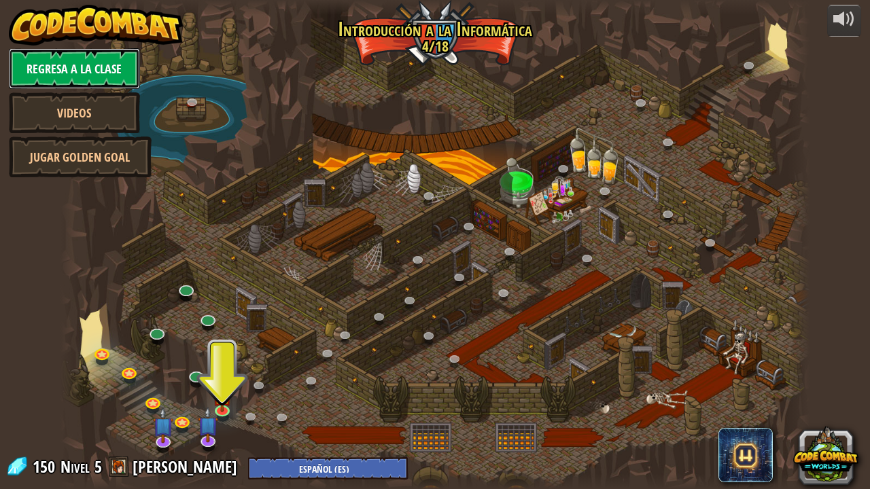
click at [109, 66] on link "Regresa a la clase" at bounding box center [74, 68] width 131 height 41
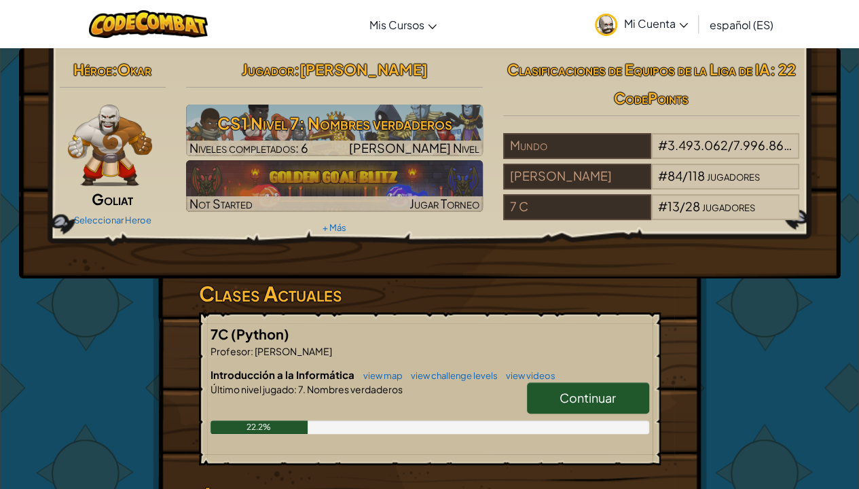
click at [632, 23] on span "Mi Cuenta" at bounding box center [656, 23] width 64 height 14
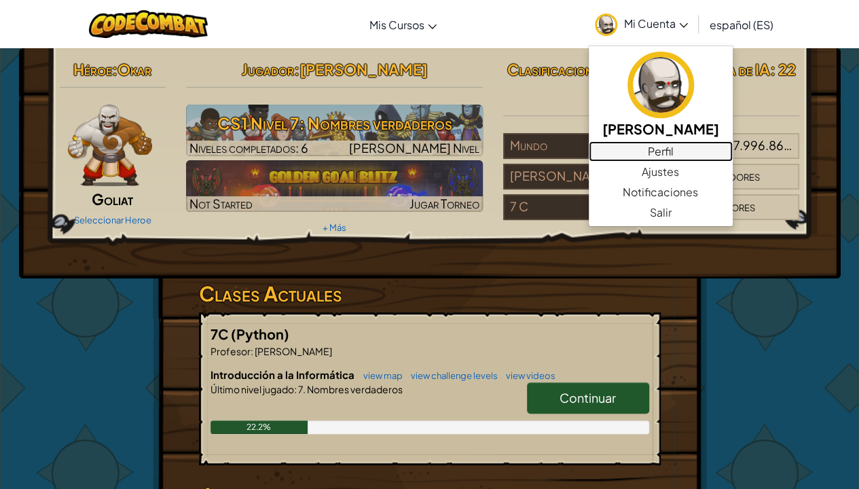
click at [671, 144] on link "Perfil" at bounding box center [661, 151] width 144 height 20
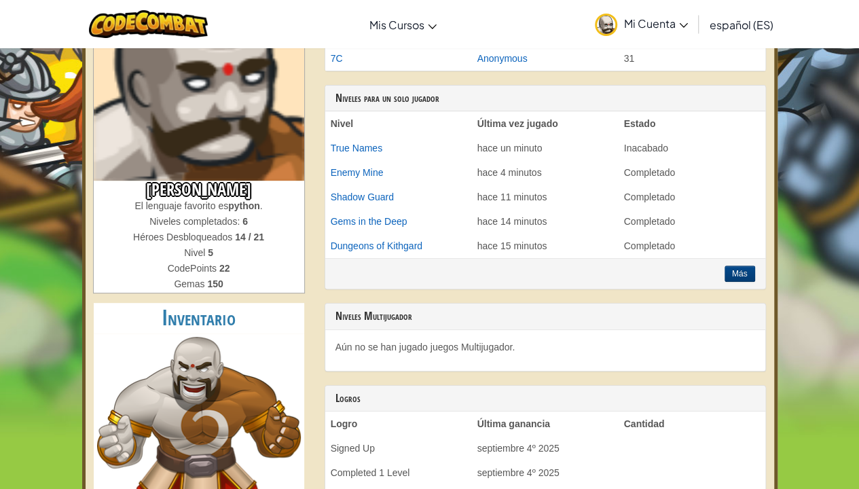
scroll to position [482, 0]
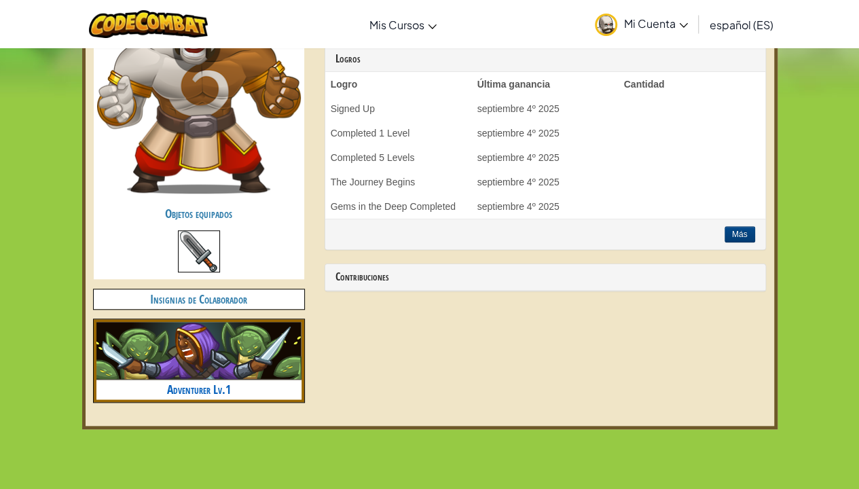
click at [630, 18] on span "Mi Cuenta" at bounding box center [656, 23] width 64 height 14
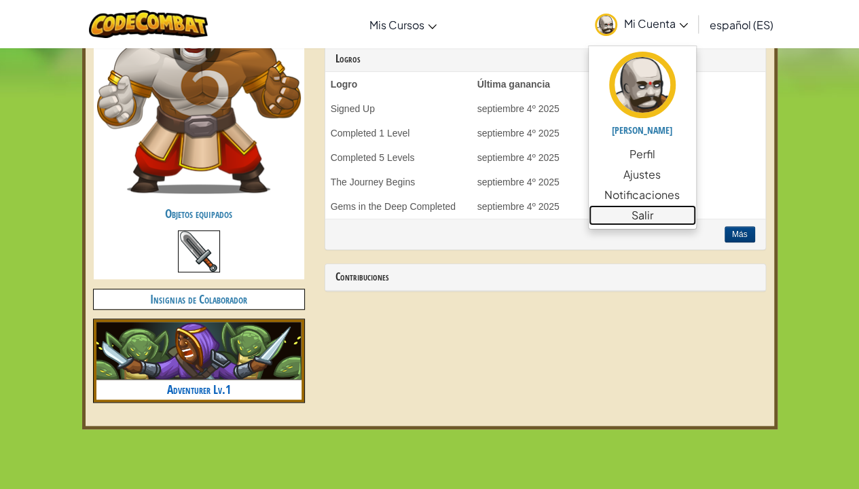
click at [646, 217] on link "Salir" at bounding box center [642, 215] width 107 height 20
